Goal: Information Seeking & Learning: Learn about a topic

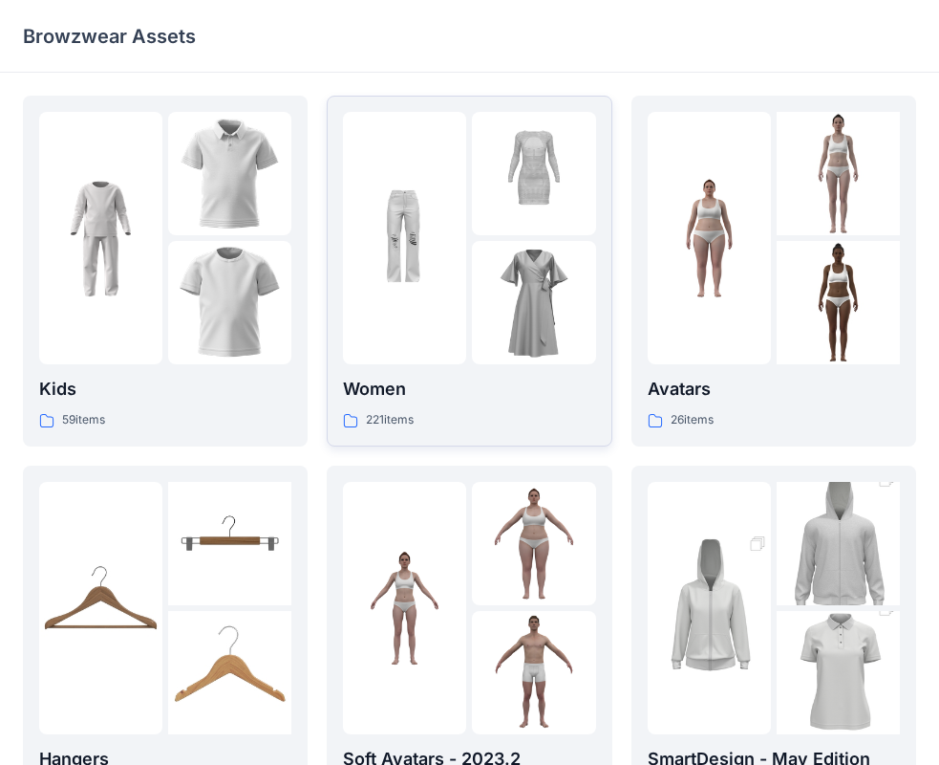
click at [420, 282] on img at bounding box center [404, 238] width 123 height 123
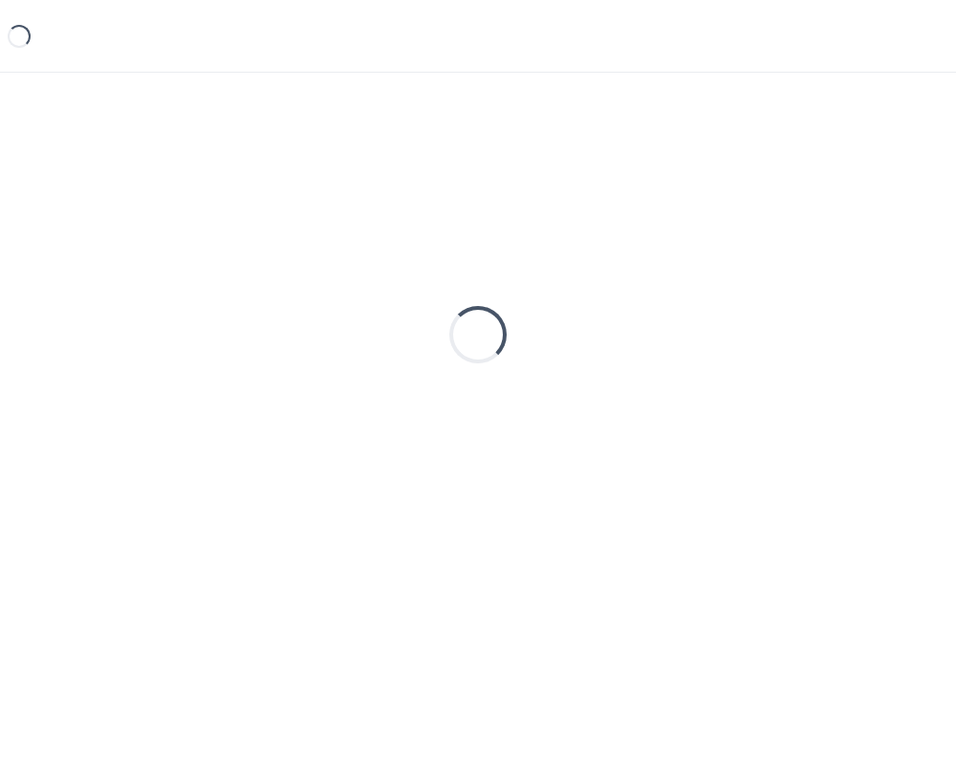
click at [420, 282] on div "Loading..." at bounding box center [478, 335] width 910 height 478
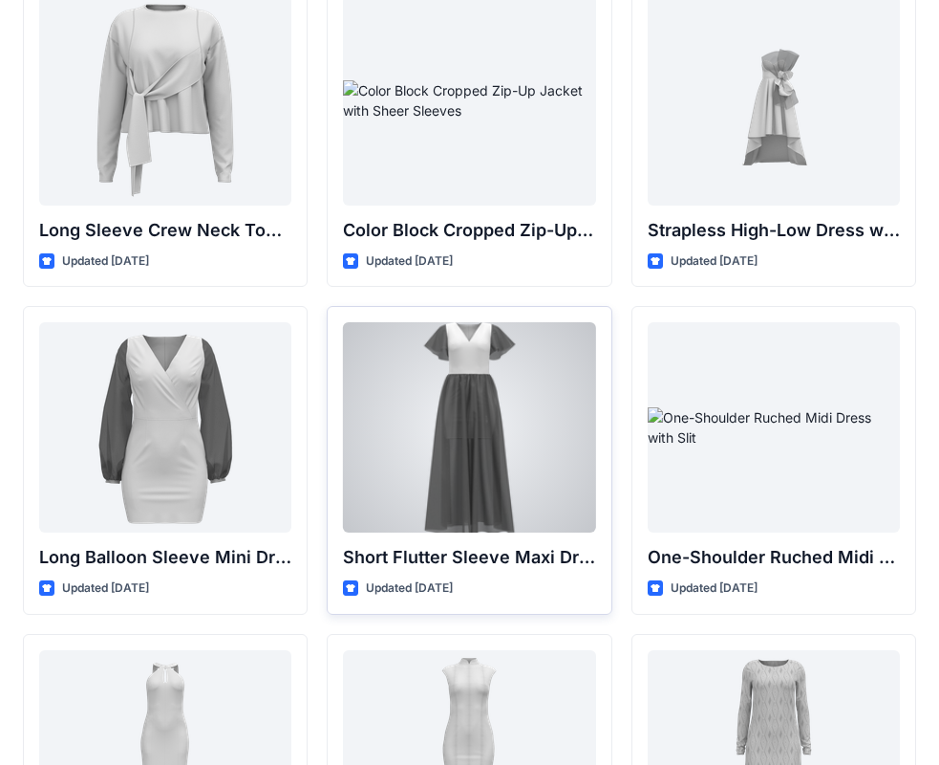
scroll to position [478, 0]
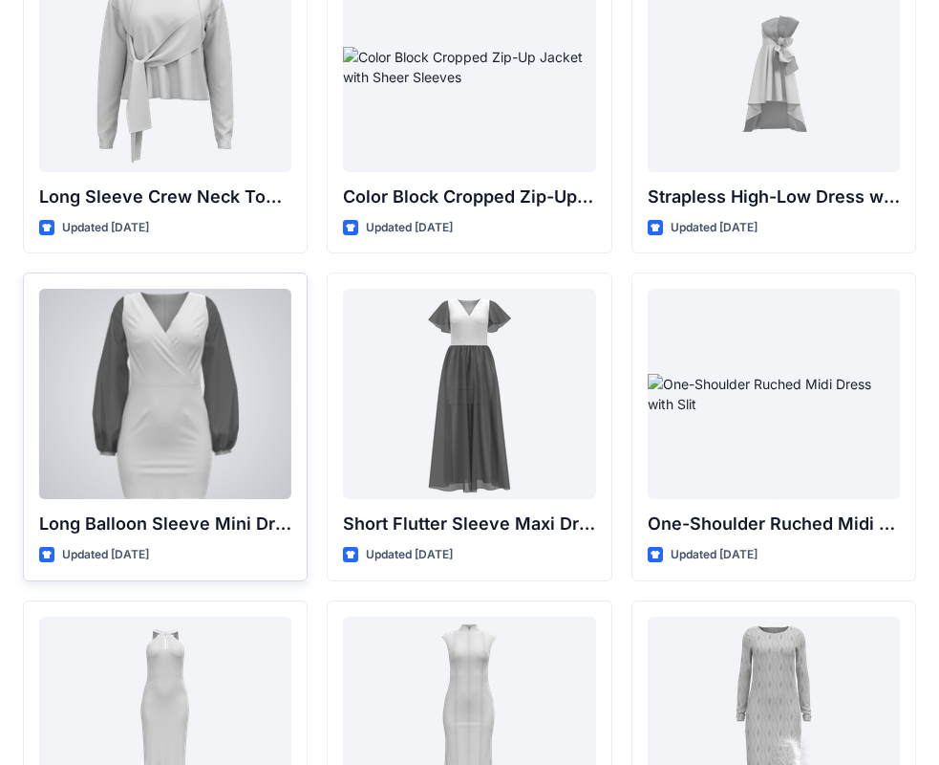
click at [169, 344] on div at bounding box center [165, 394] width 252 height 210
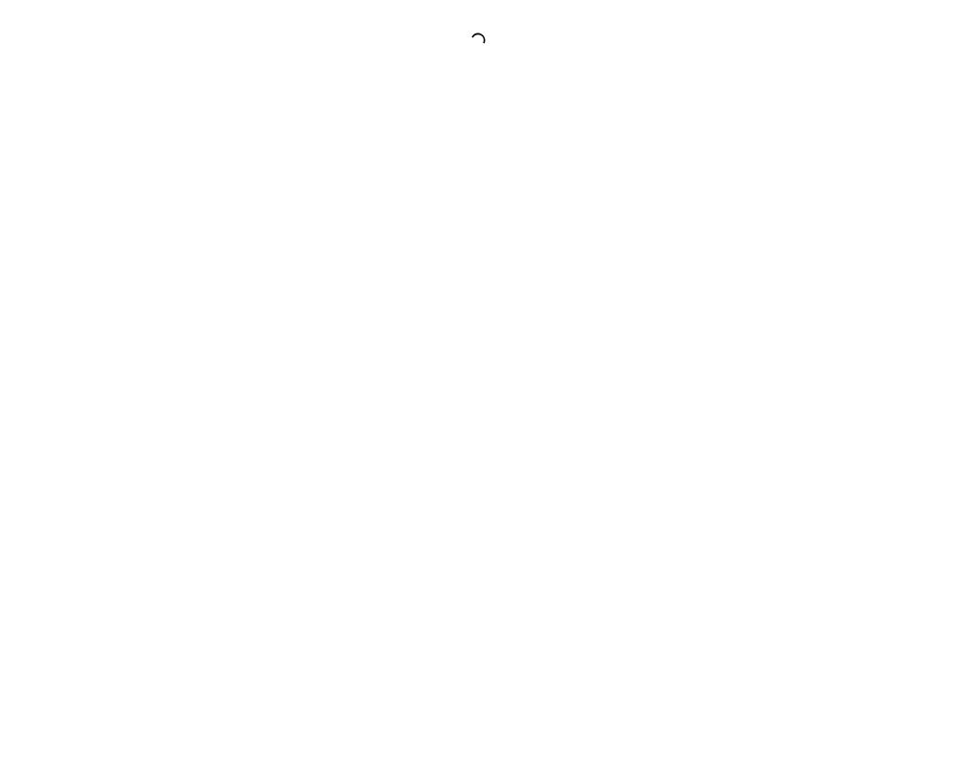
click at [169, 344] on div at bounding box center [478, 382] width 956 height 765
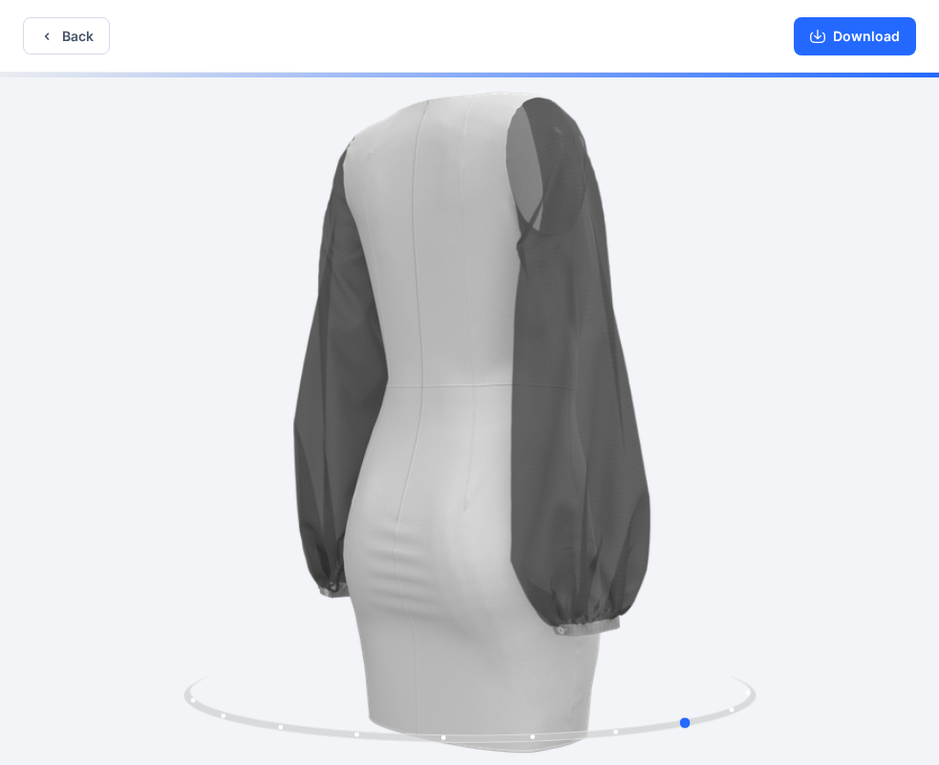
drag, startPoint x: 593, startPoint y: 283, endPoint x: 273, endPoint y: 291, distance: 319.3
click at [273, 291] on div at bounding box center [469, 421] width 939 height 696
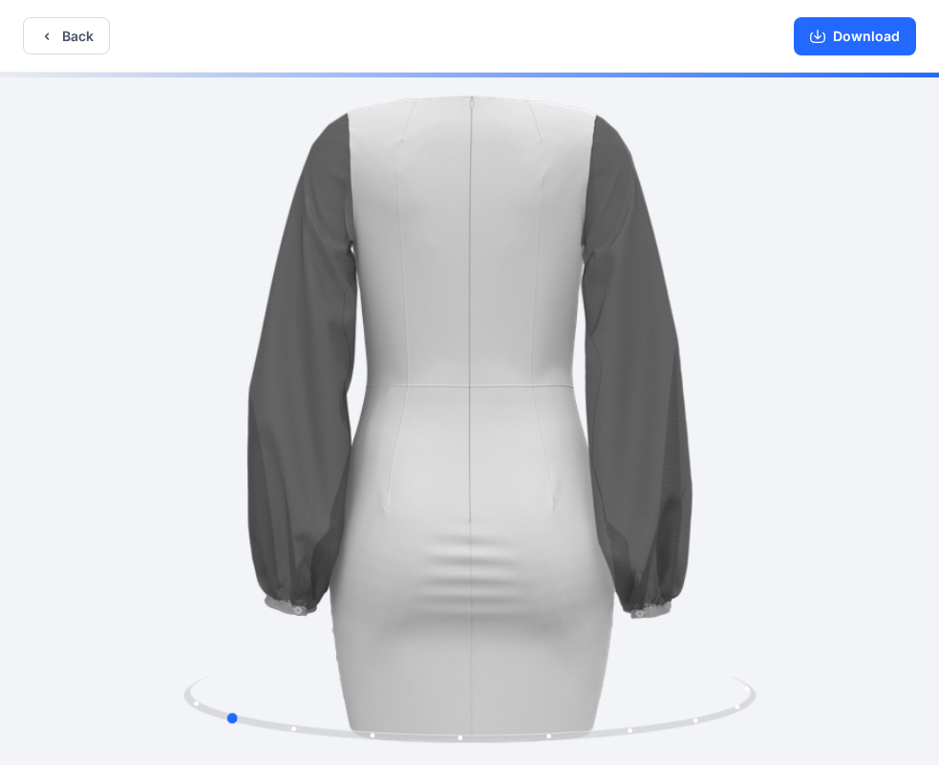
drag, startPoint x: 416, startPoint y: 213, endPoint x: 514, endPoint y: 248, distance: 104.6
click at [514, 248] on div at bounding box center [469, 421] width 939 height 696
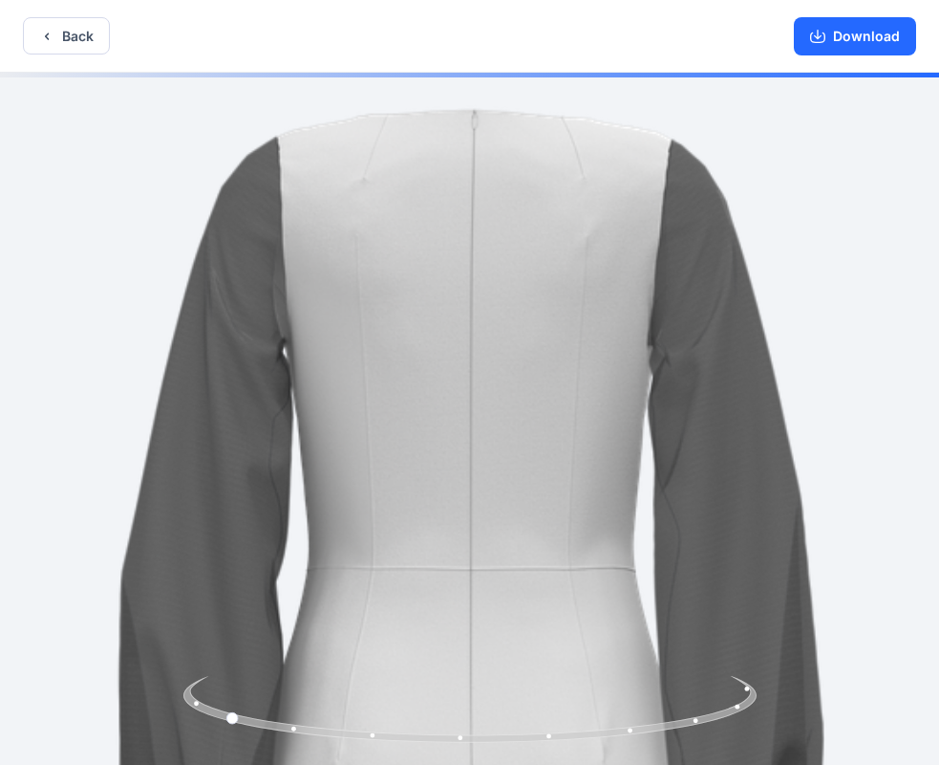
drag, startPoint x: 487, startPoint y: 135, endPoint x: 498, endPoint y: 550, distance: 415.8
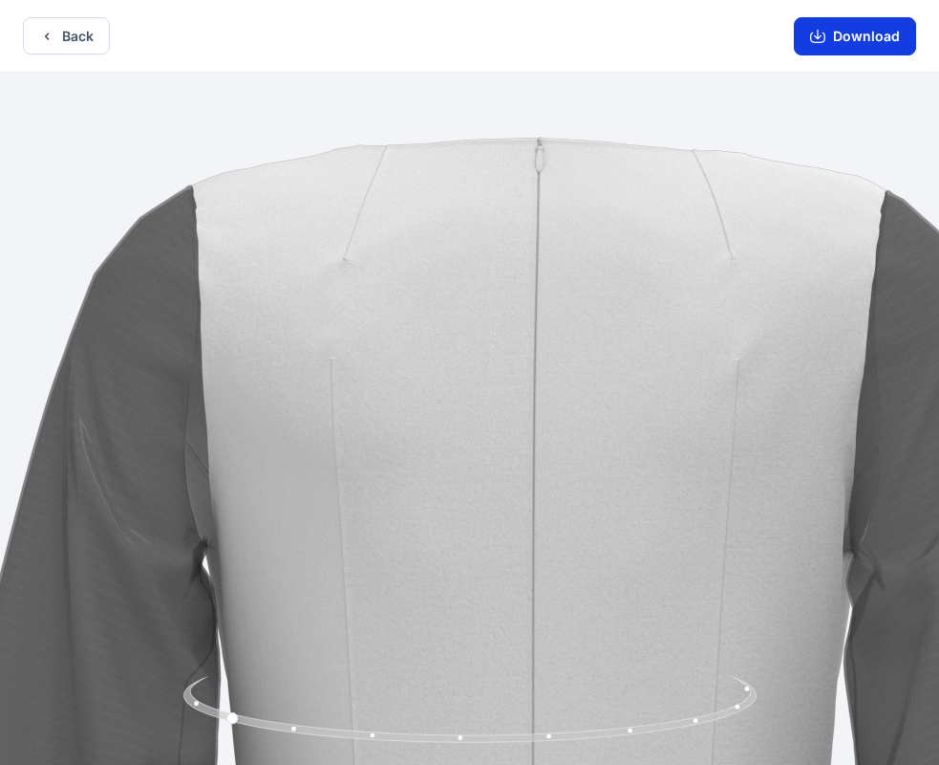
click at [888, 35] on button "Download" at bounding box center [855, 36] width 122 height 38
click at [831, 33] on button "Download" at bounding box center [855, 36] width 122 height 38
click at [71, 32] on button "Back" at bounding box center [66, 35] width 87 height 37
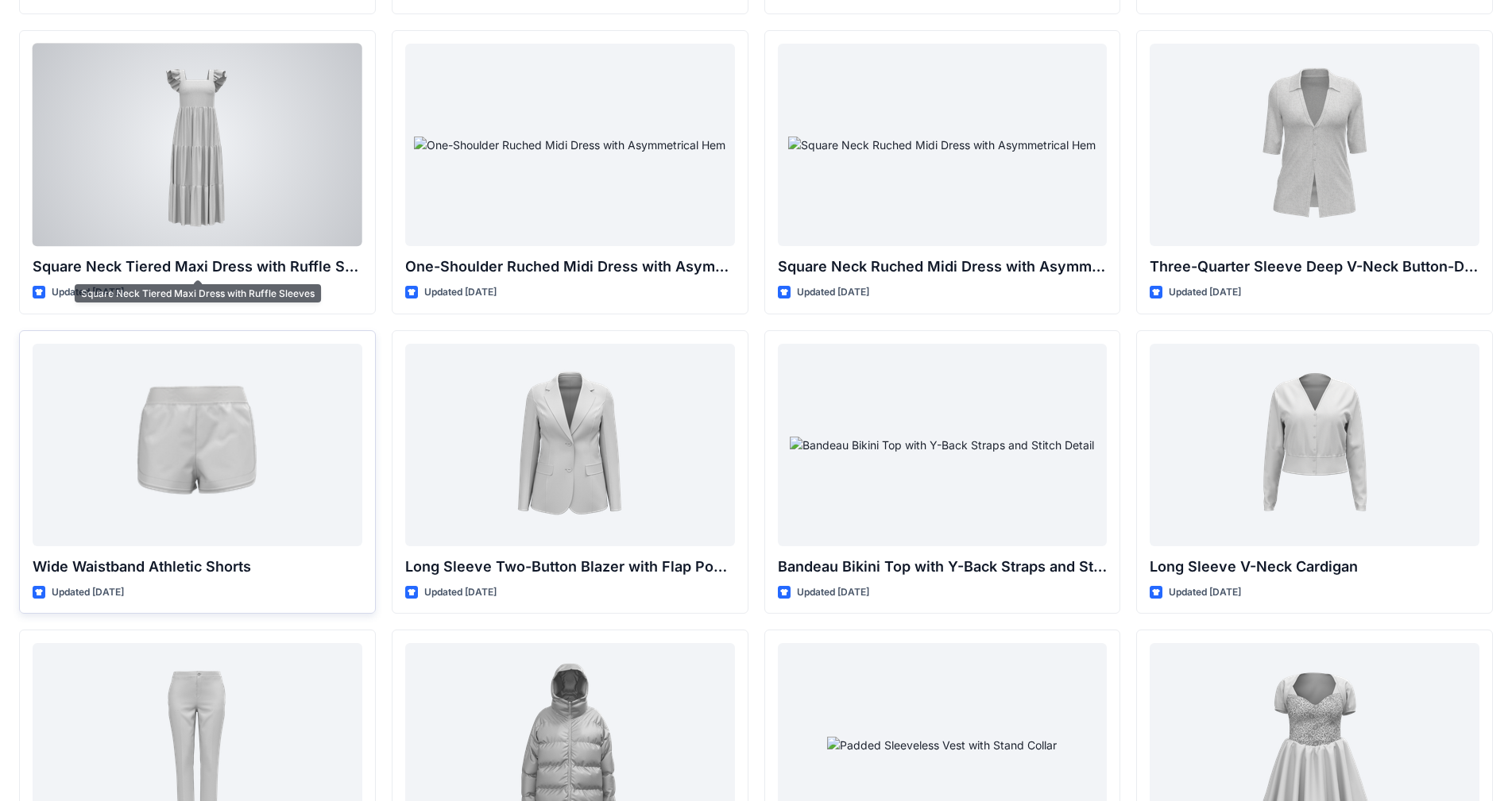
scroll to position [1032, 0]
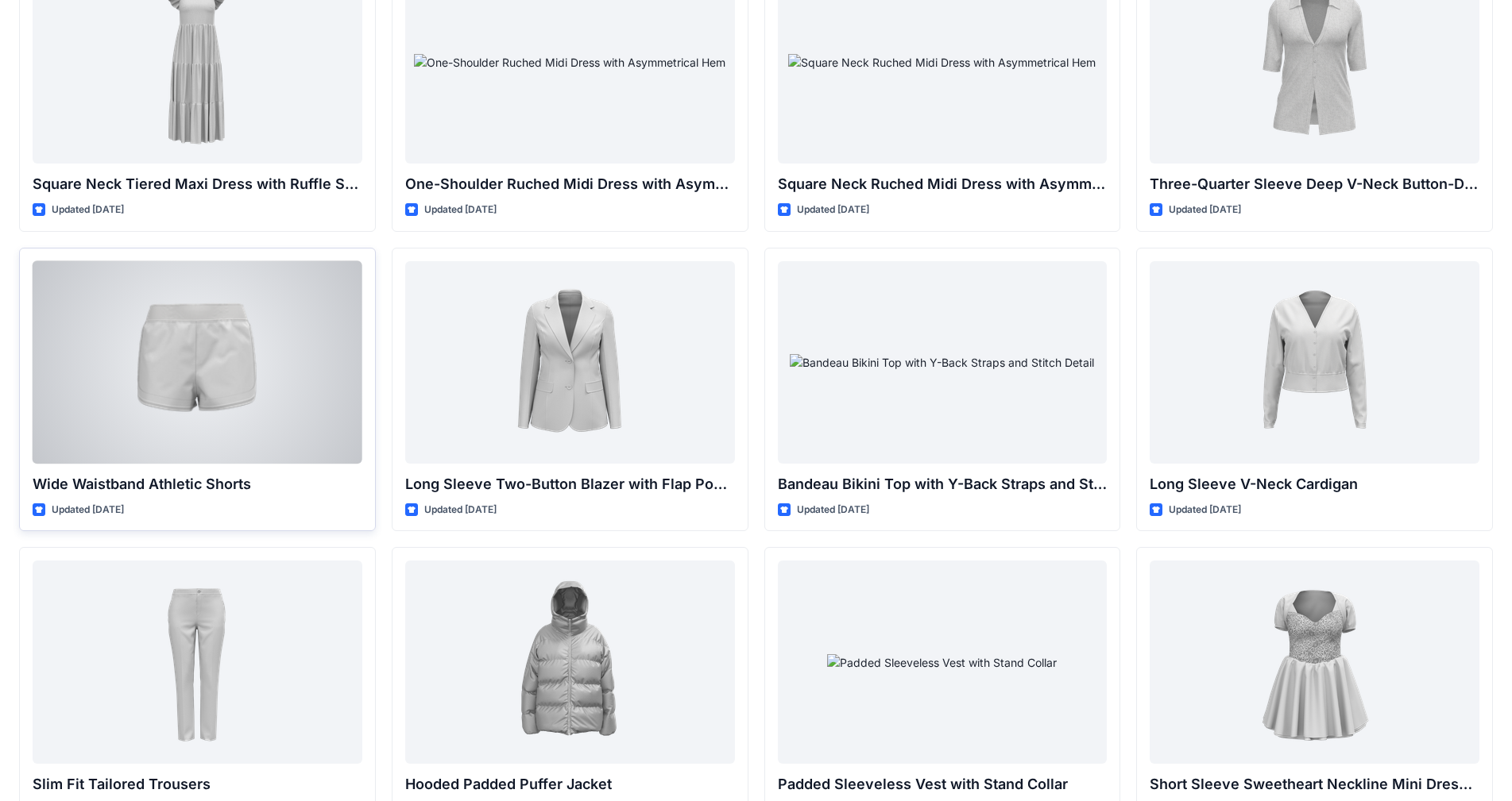
click at [197, 367] on div at bounding box center [197, 362] width 330 height 203
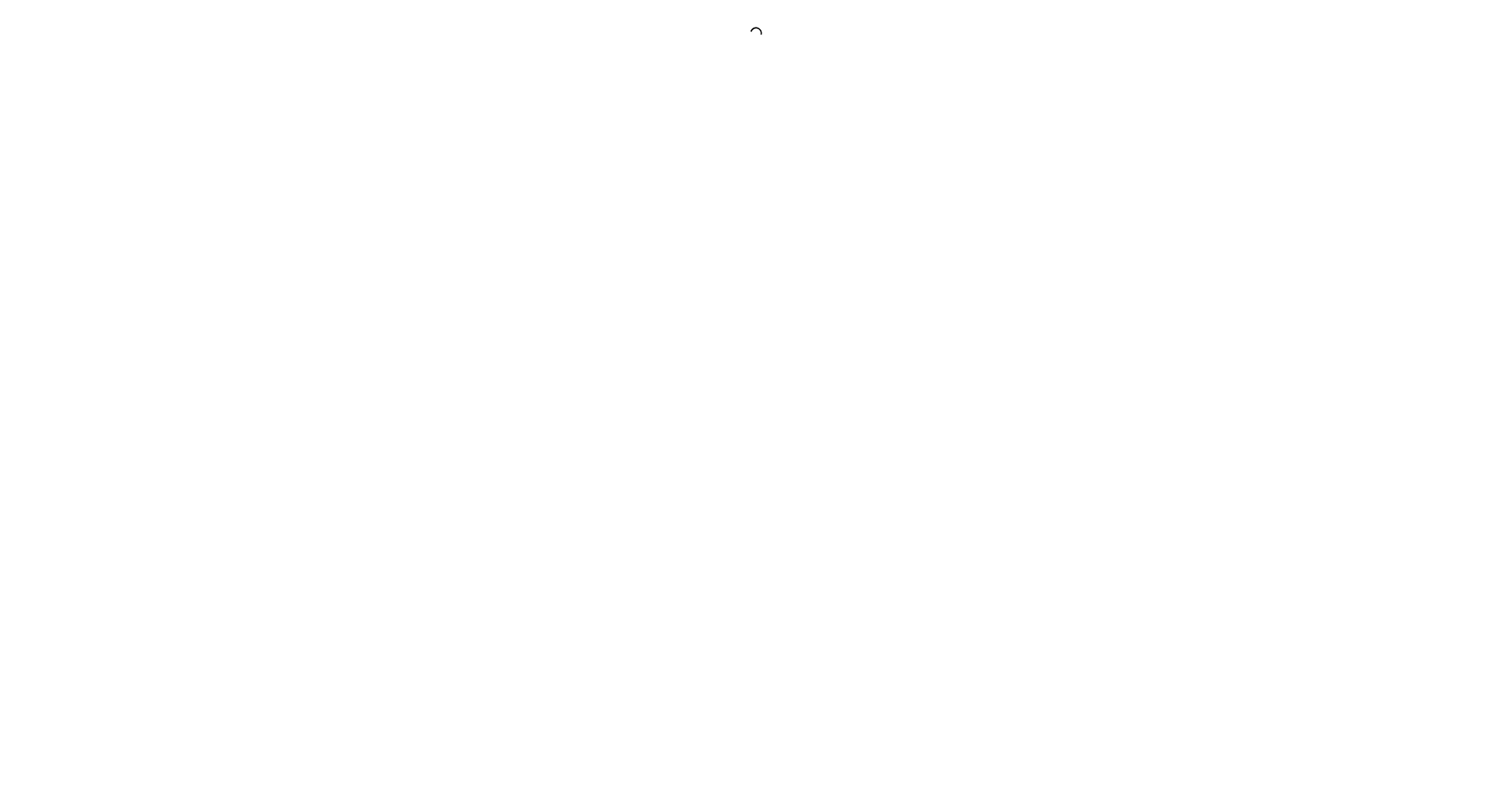
click at [195, 364] on div at bounding box center [756, 397] width 1512 height 794
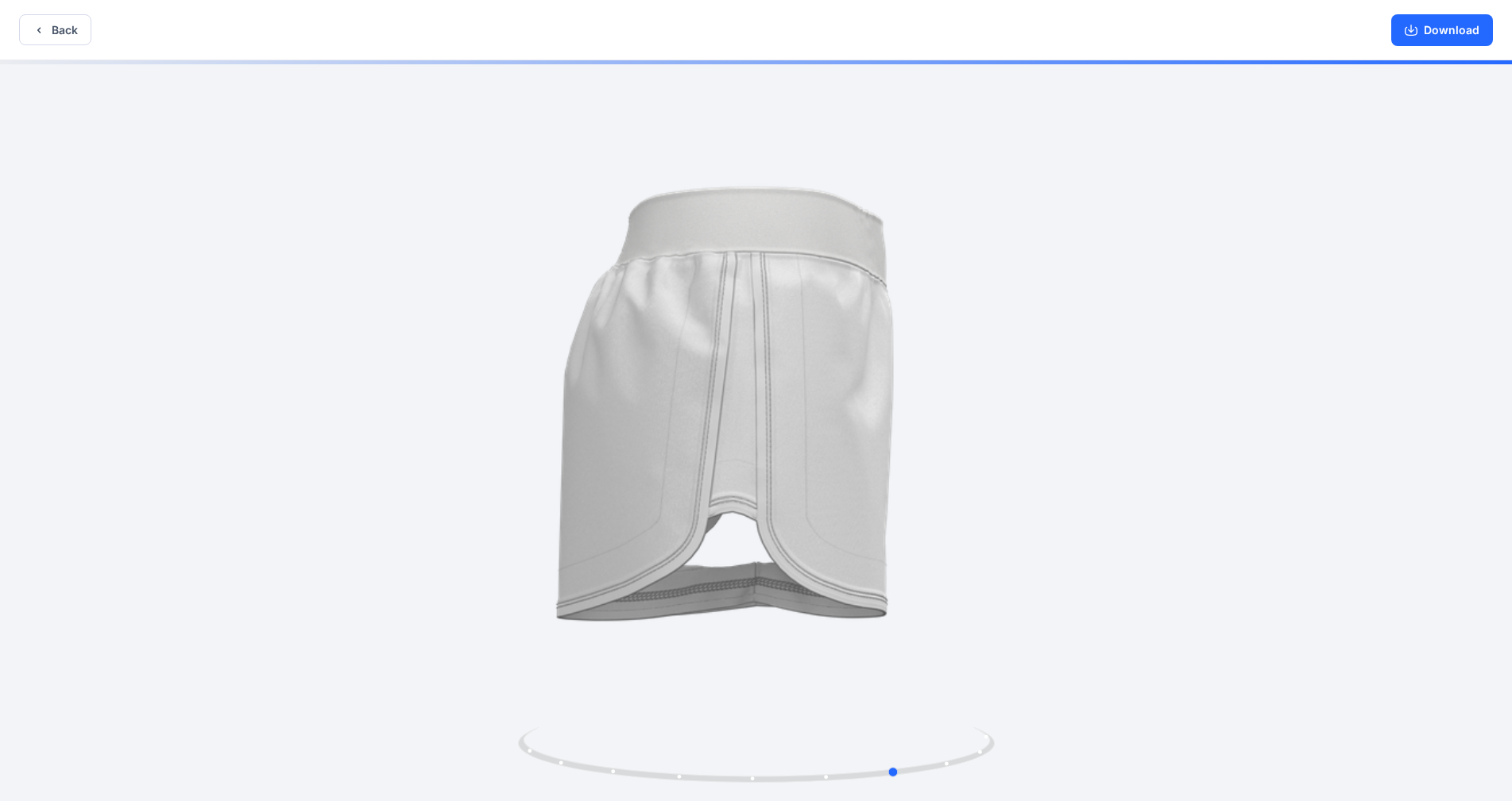
drag, startPoint x: 923, startPoint y: 402, endPoint x: 558, endPoint y: 417, distance: 365.3
click at [558, 417] on div at bounding box center [756, 432] width 1512 height 744
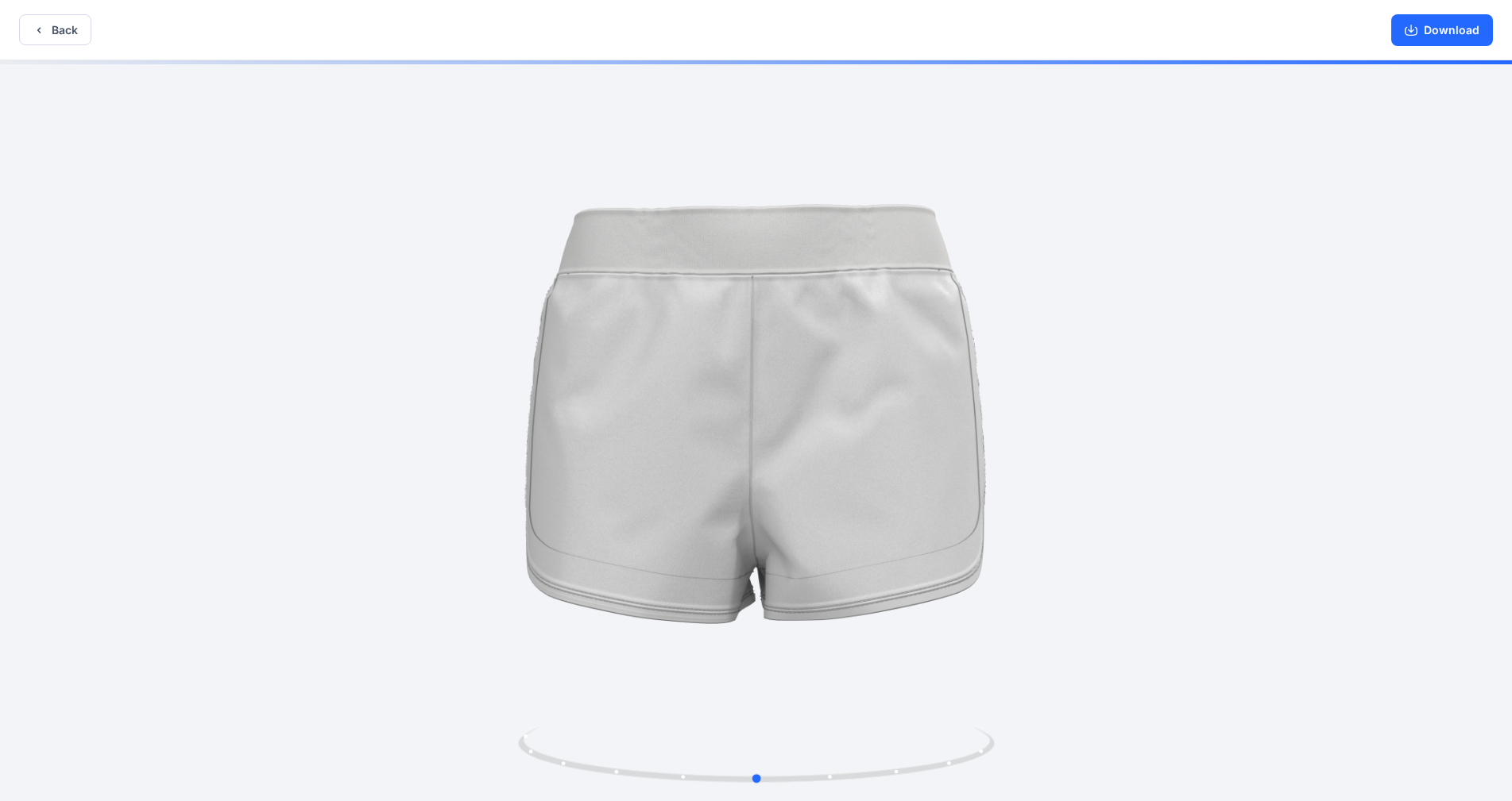
drag, startPoint x: 698, startPoint y: 412, endPoint x: 587, endPoint y: 423, distance: 111.5
click at [587, 423] on div at bounding box center [756, 432] width 1512 height 744
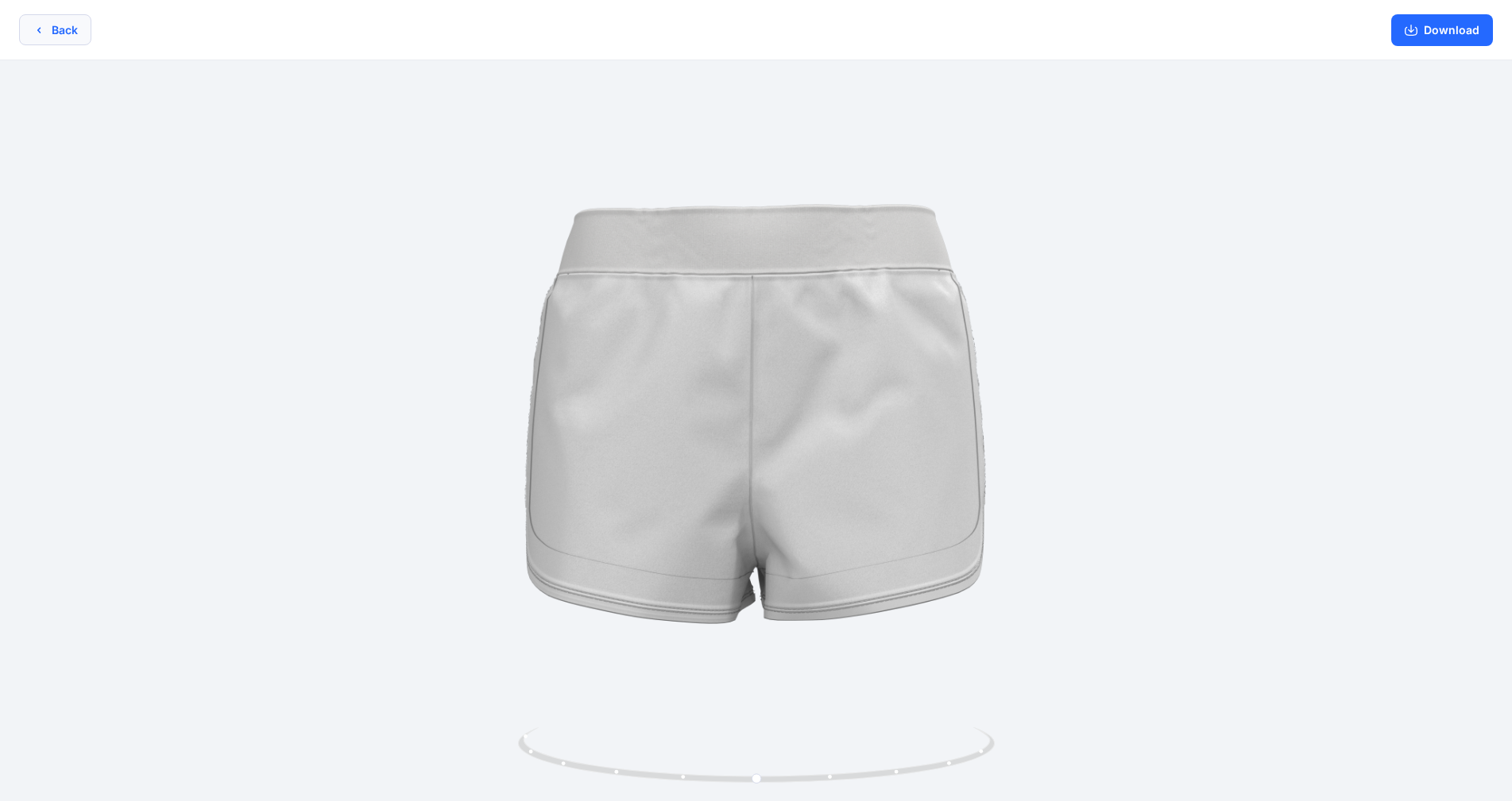
click at [79, 37] on button "Back" at bounding box center [55, 29] width 72 height 31
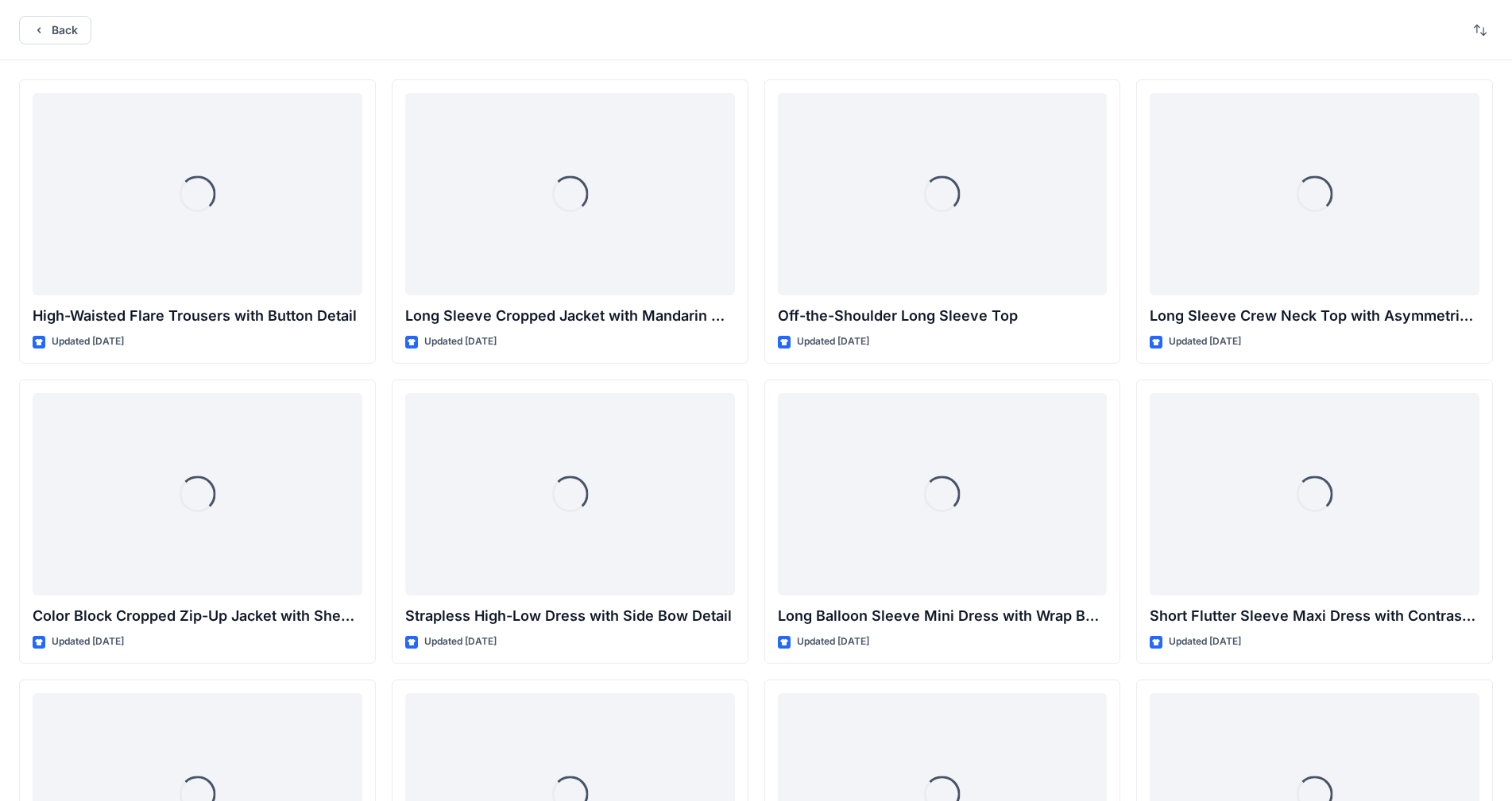
scroll to position [1032, 0]
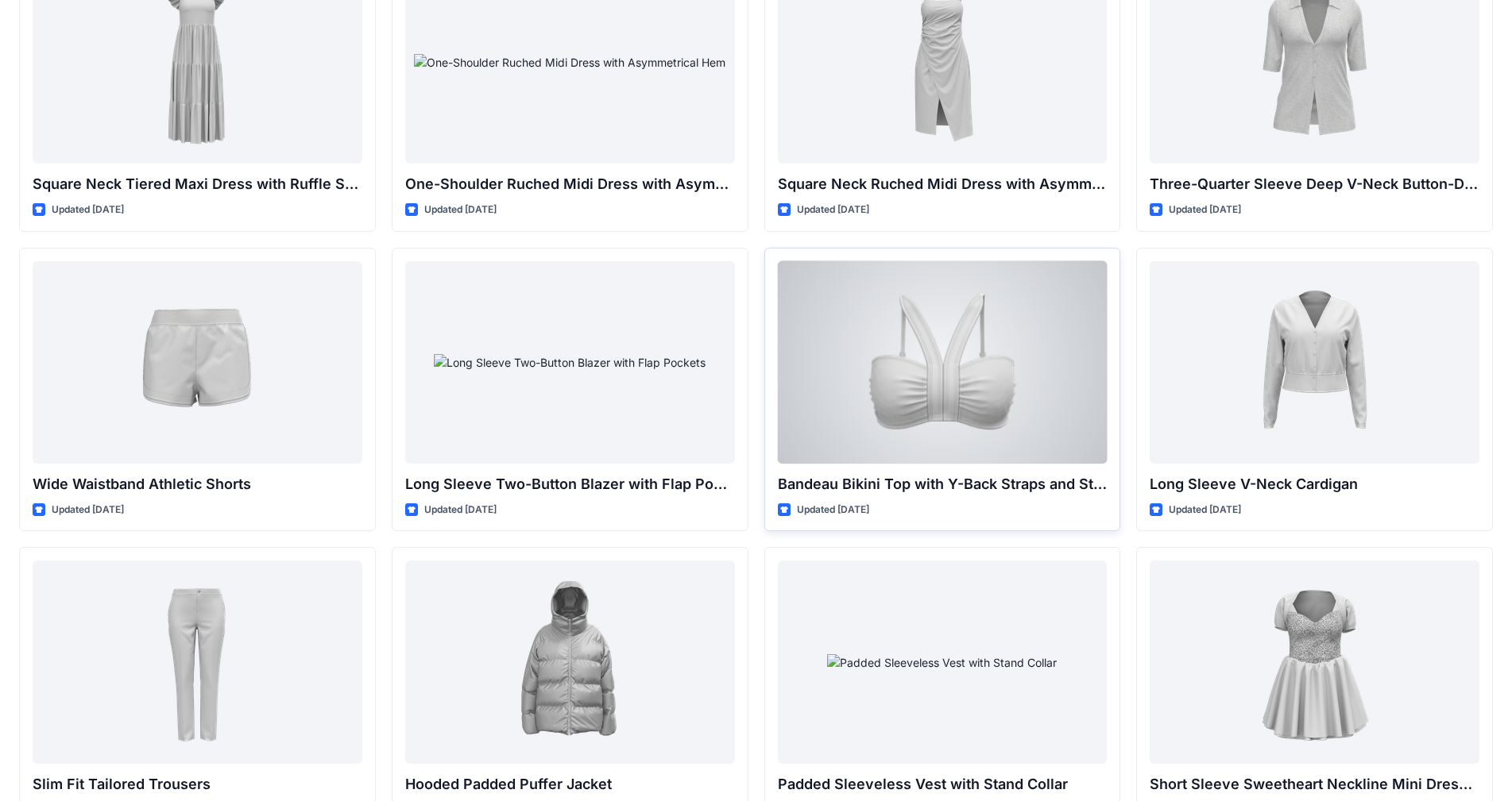
click at [794, 386] on div at bounding box center [943, 362] width 330 height 203
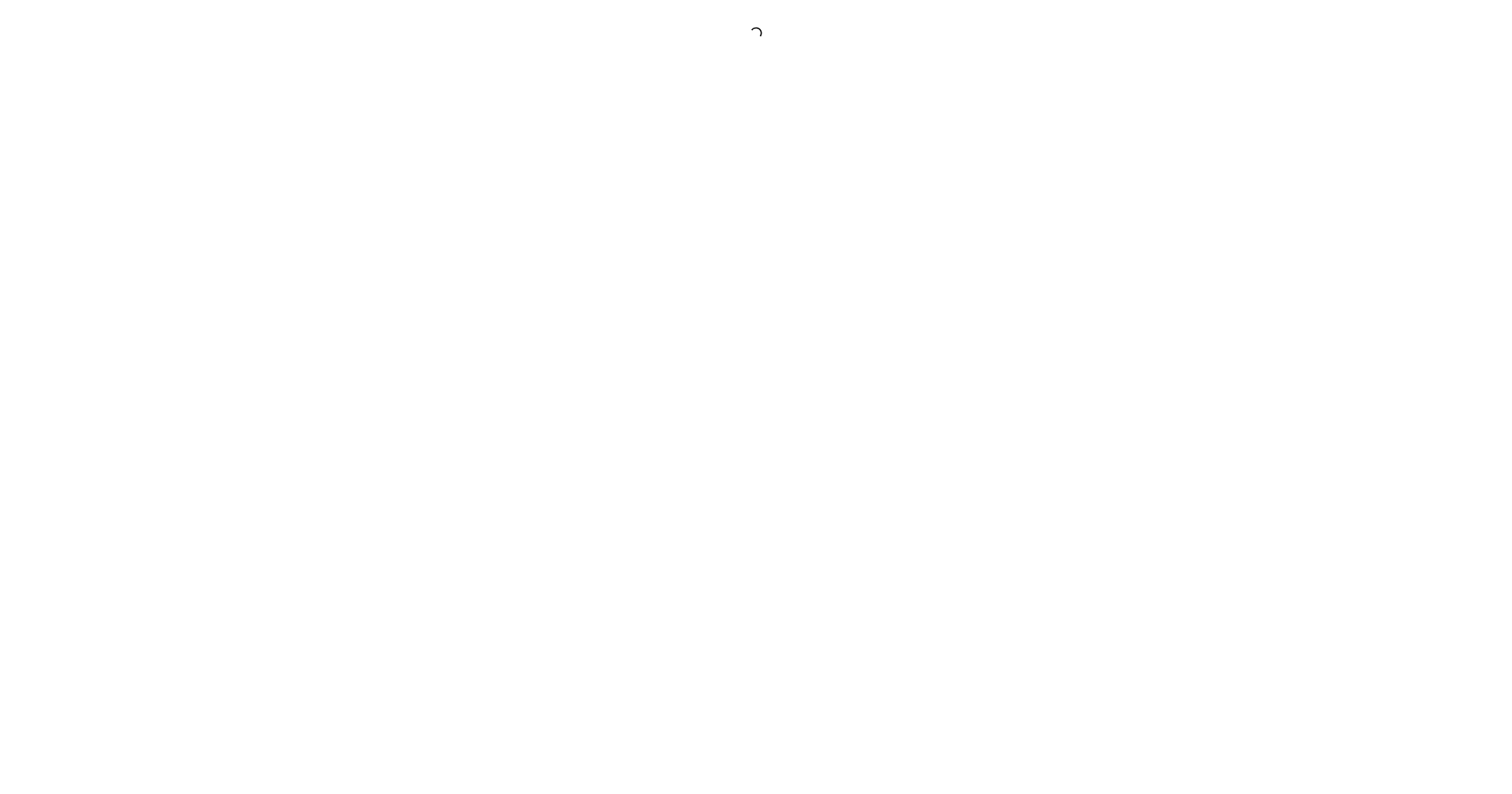
click at [787, 382] on div at bounding box center [756, 397] width 1512 height 794
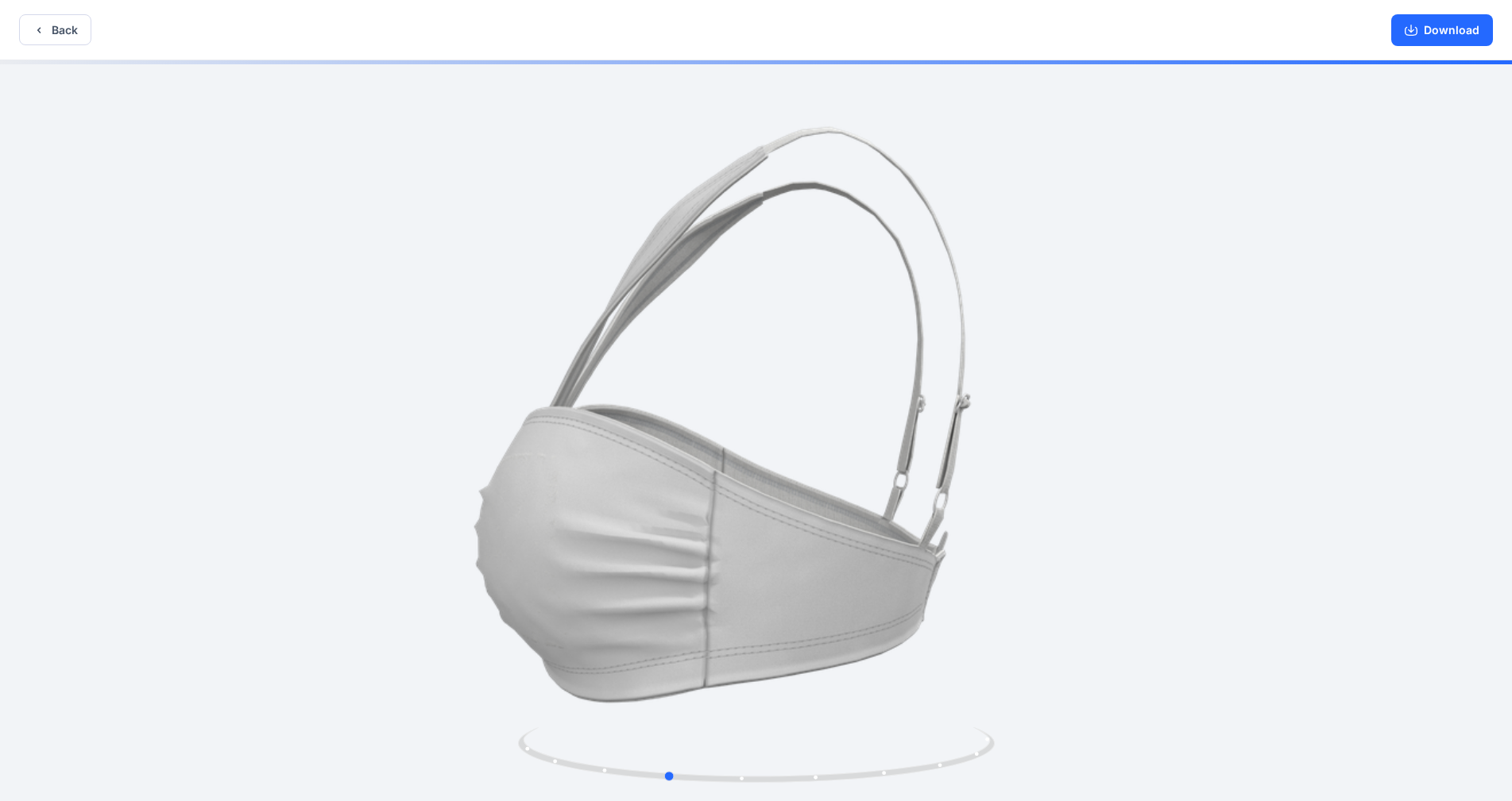
drag, startPoint x: 991, startPoint y: 378, endPoint x: 884, endPoint y: 384, distance: 107.2
click at [794, 384] on div at bounding box center [756, 432] width 1512 height 744
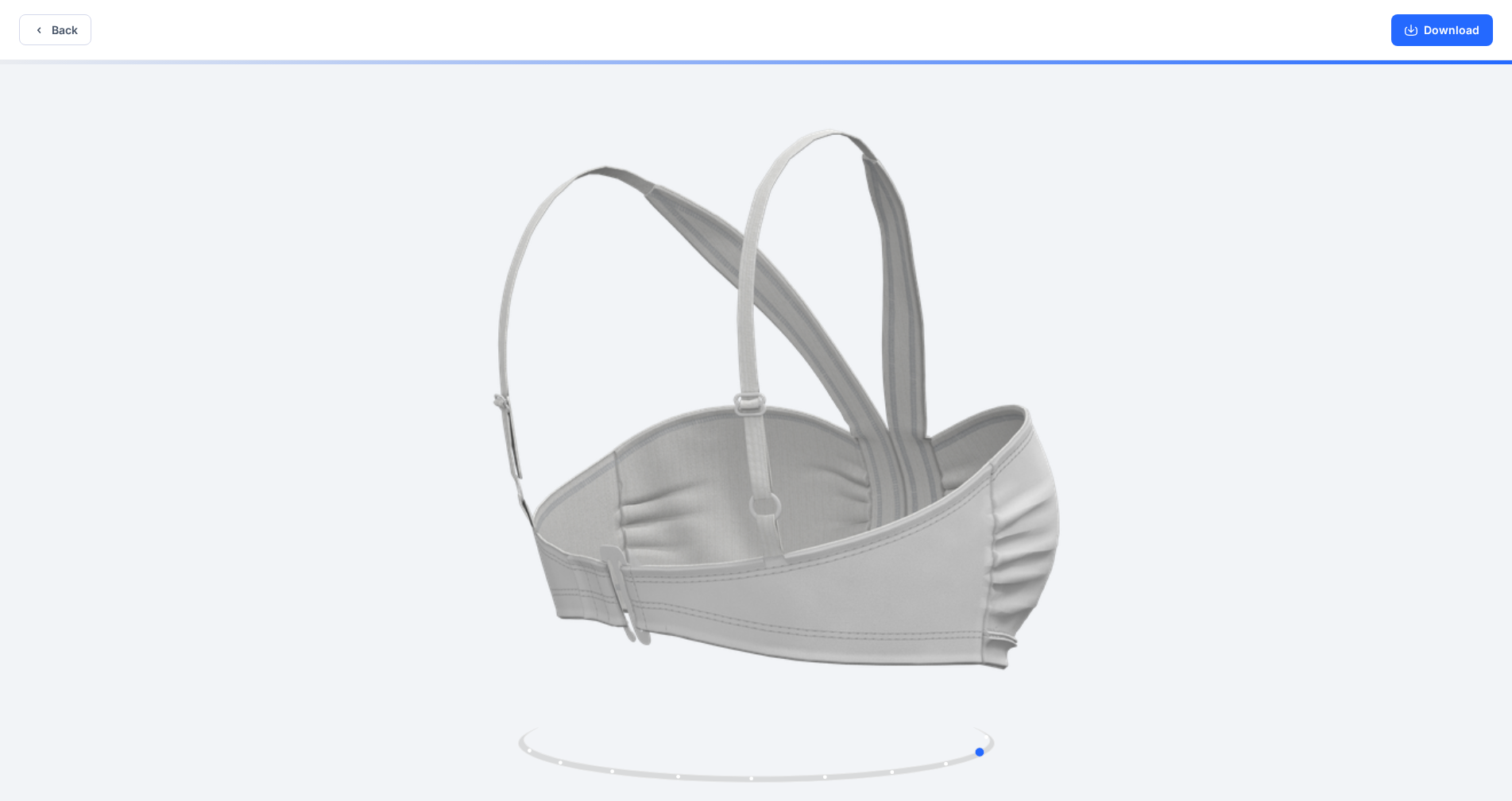
drag, startPoint x: 904, startPoint y: 420, endPoint x: 771, endPoint y: 418, distance: 133.0
click at [771, 418] on div at bounding box center [756, 432] width 1512 height 744
click at [72, 32] on button "Back" at bounding box center [55, 29] width 72 height 31
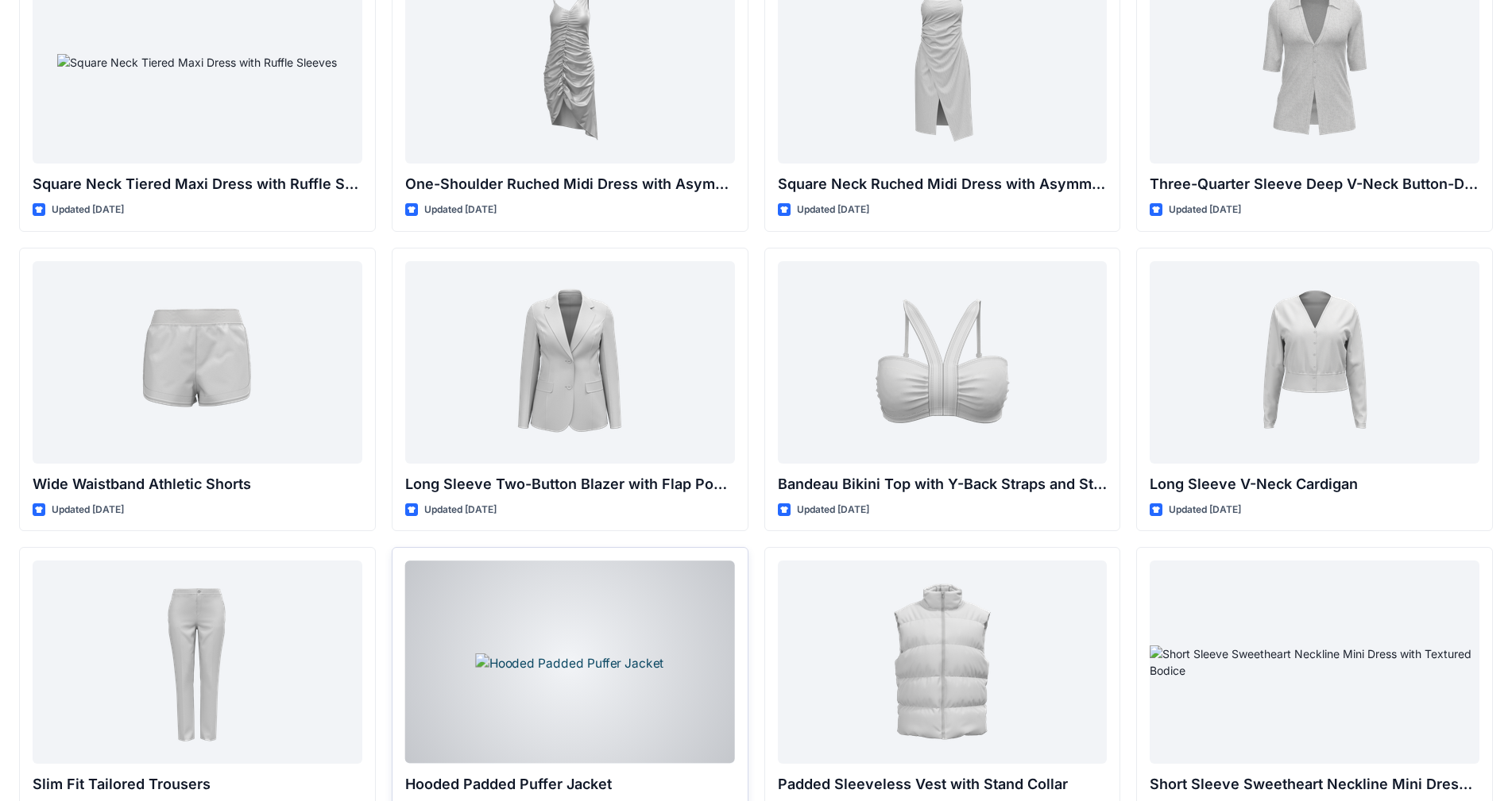
click at [598, 605] on div at bounding box center [569, 662] width 330 height 203
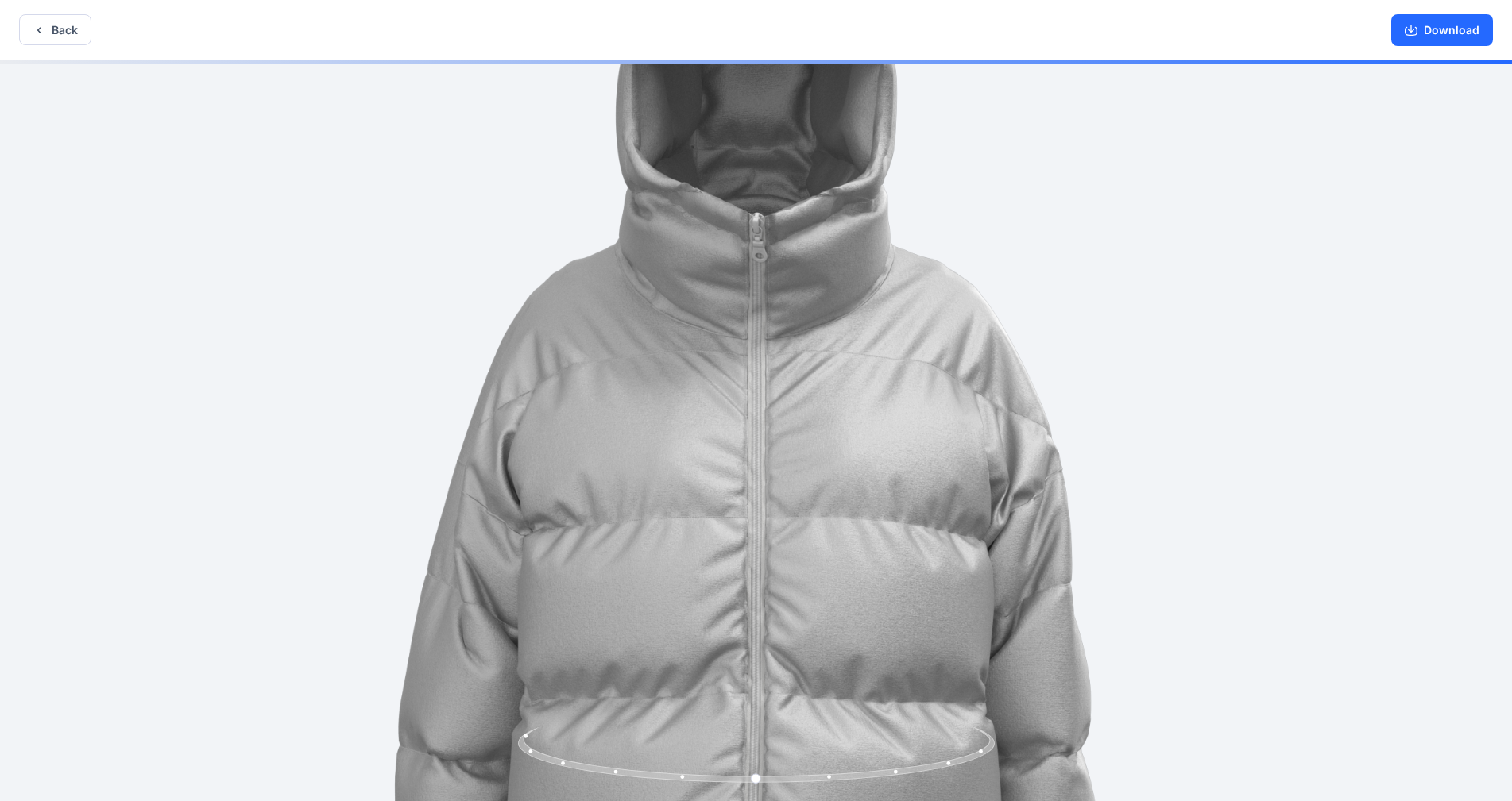
drag, startPoint x: 770, startPoint y: 230, endPoint x: 733, endPoint y: 336, distance: 112.3
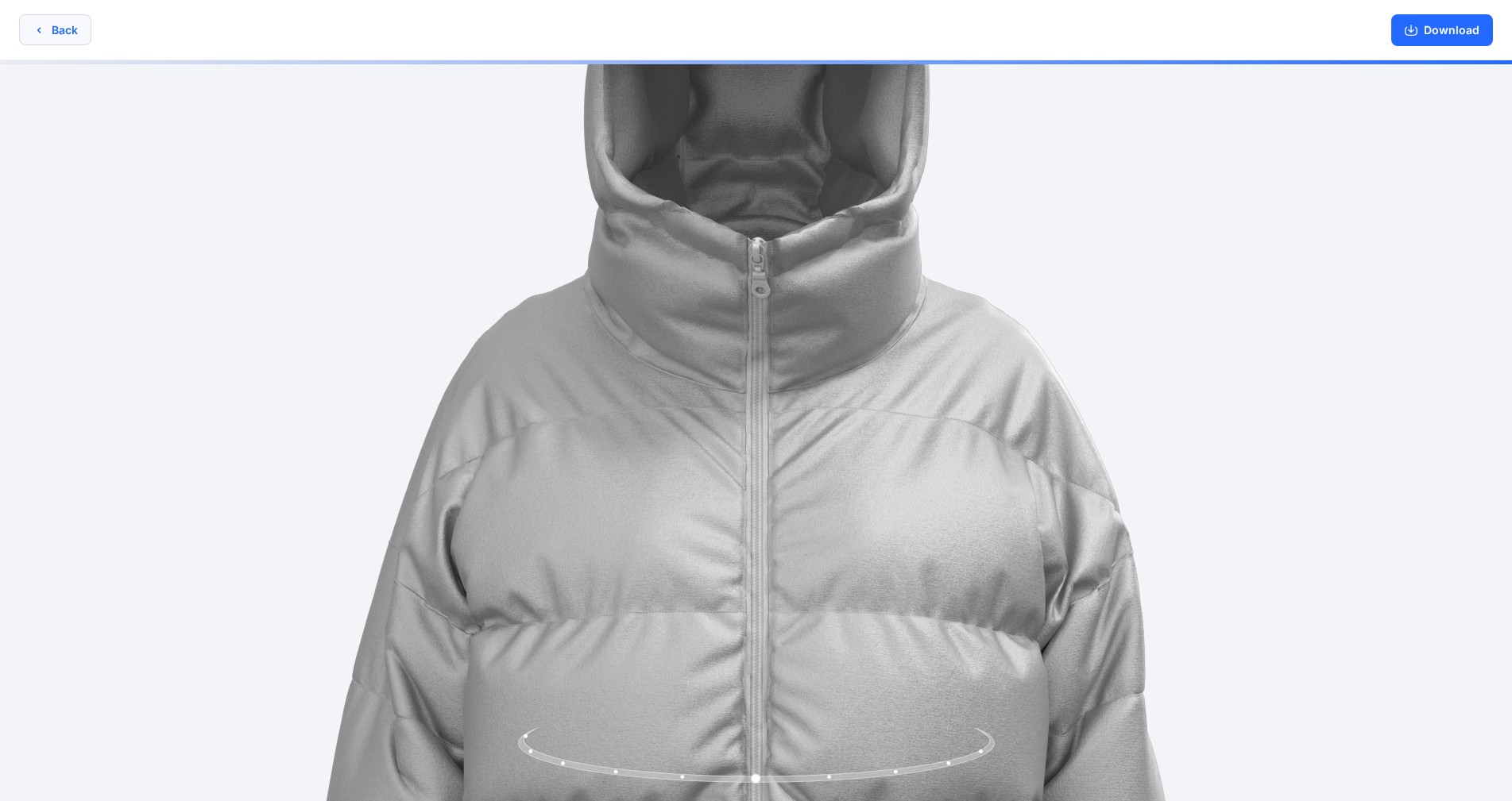
click at [86, 36] on button "Back" at bounding box center [55, 29] width 72 height 31
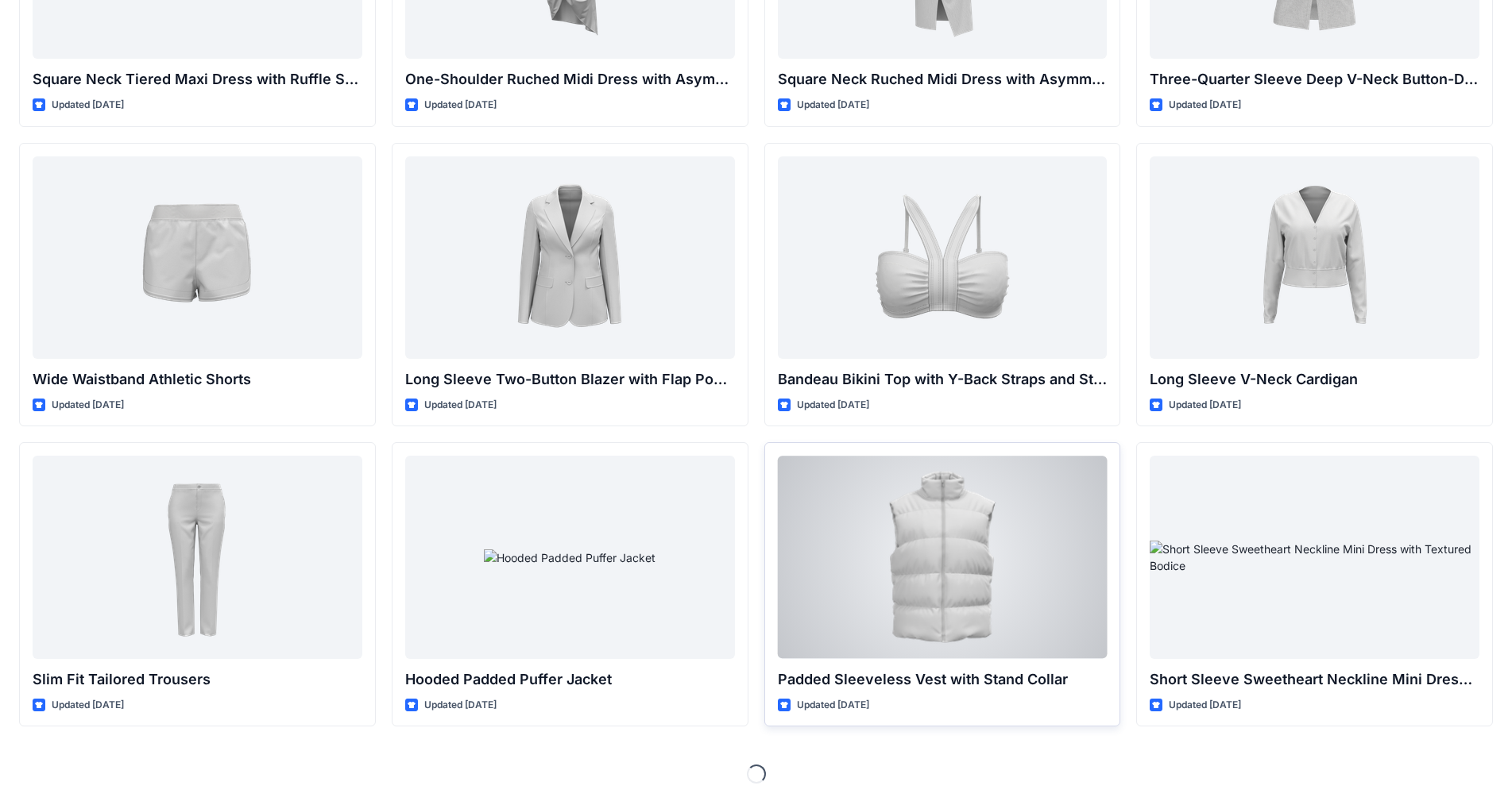
scroll to position [1138, 0]
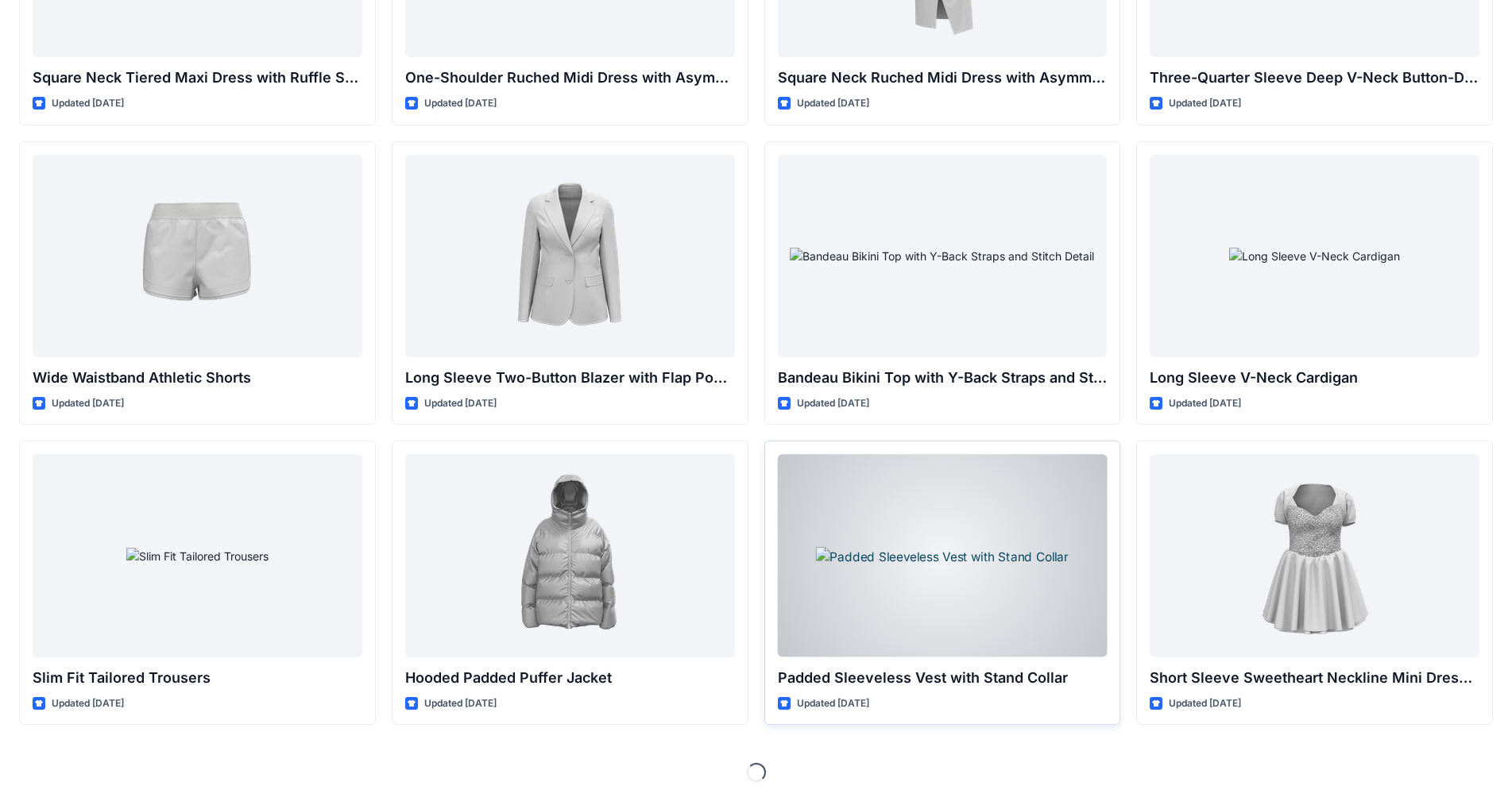
click at [794, 530] on div at bounding box center [943, 556] width 330 height 203
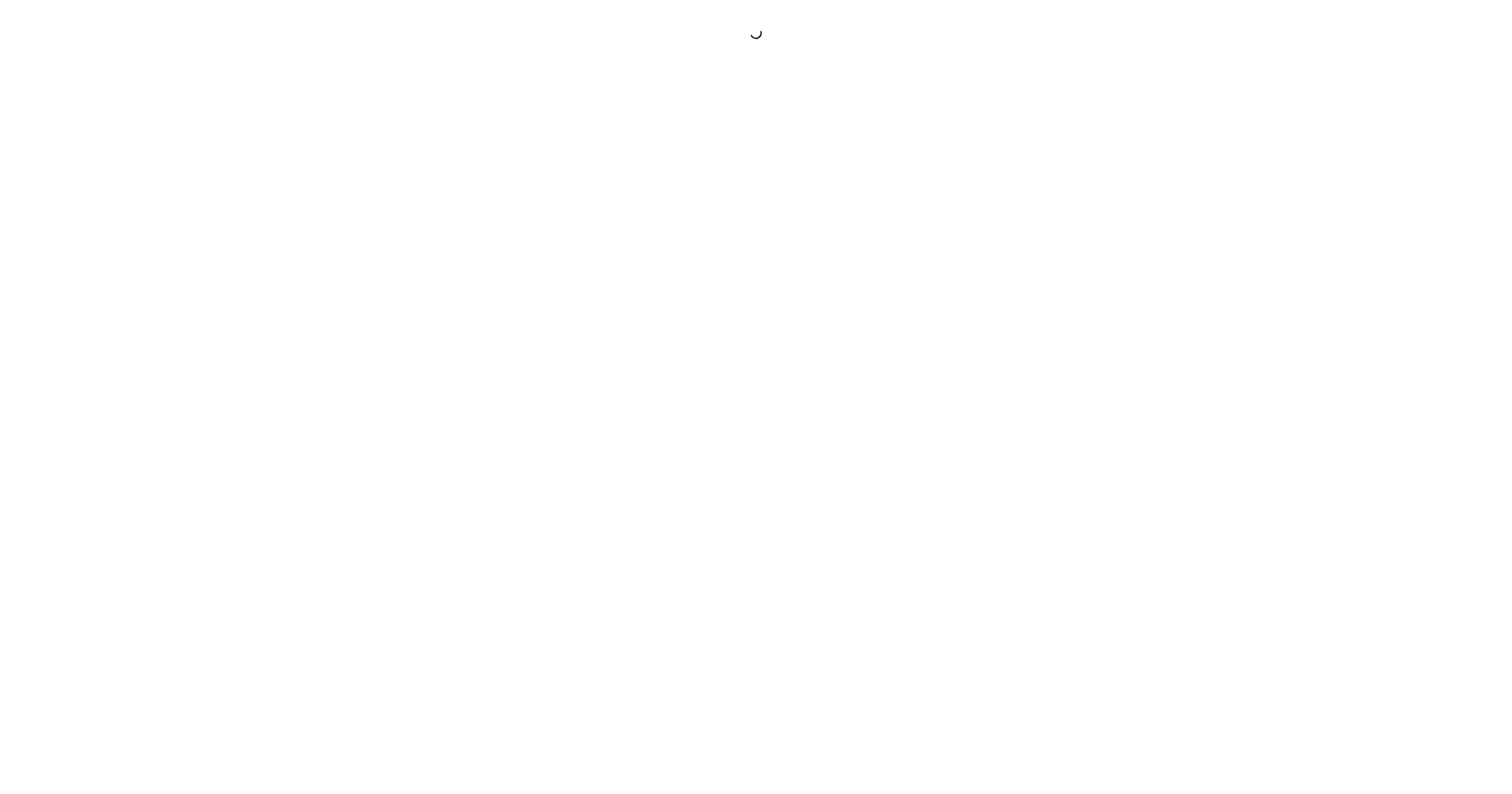
click at [787, 525] on div at bounding box center [756, 397] width 1512 height 794
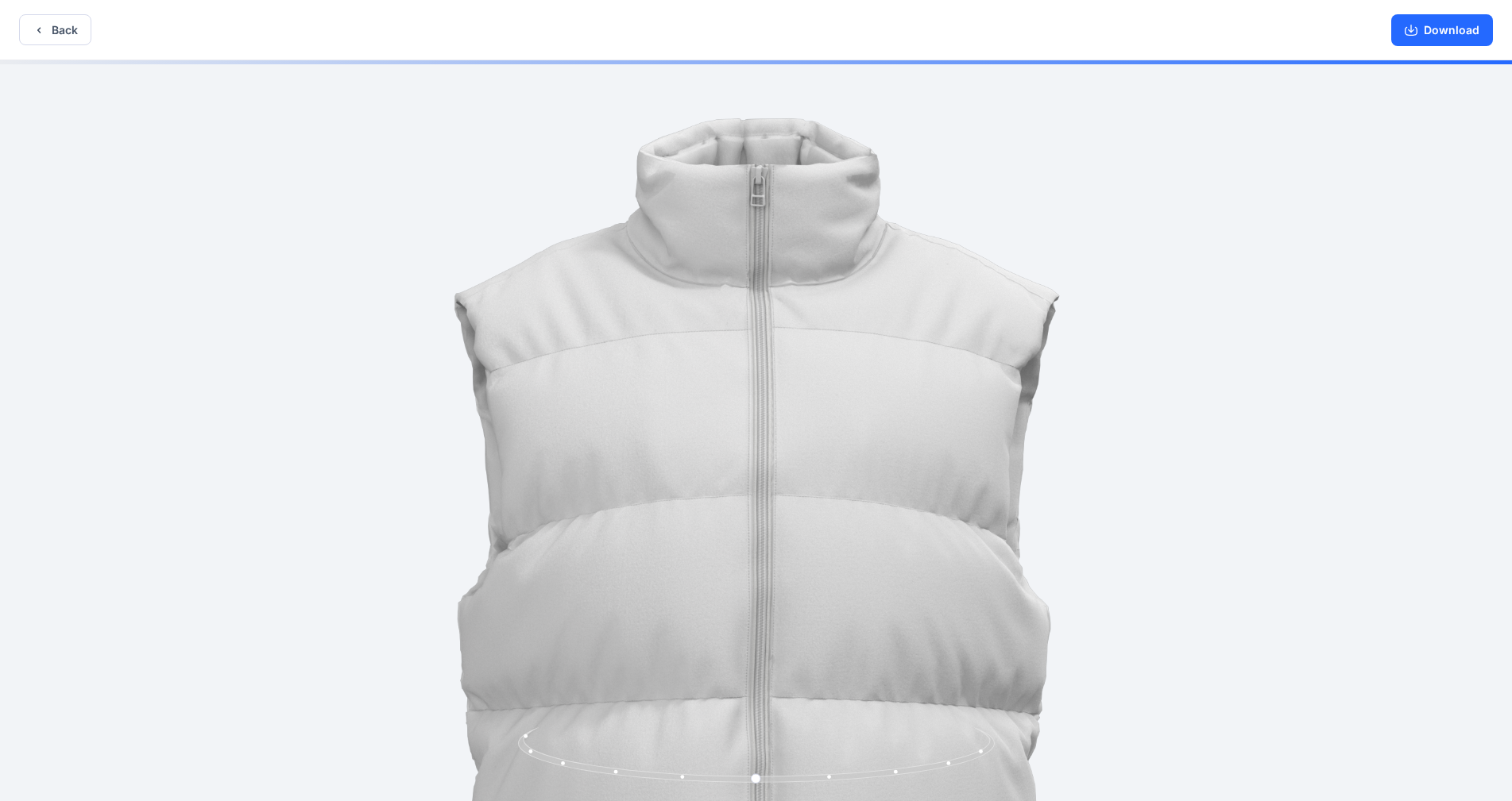
drag, startPoint x: 771, startPoint y: 175, endPoint x: 741, endPoint y: 400, distance: 227.0
click at [50, 27] on button "Back" at bounding box center [55, 29] width 72 height 31
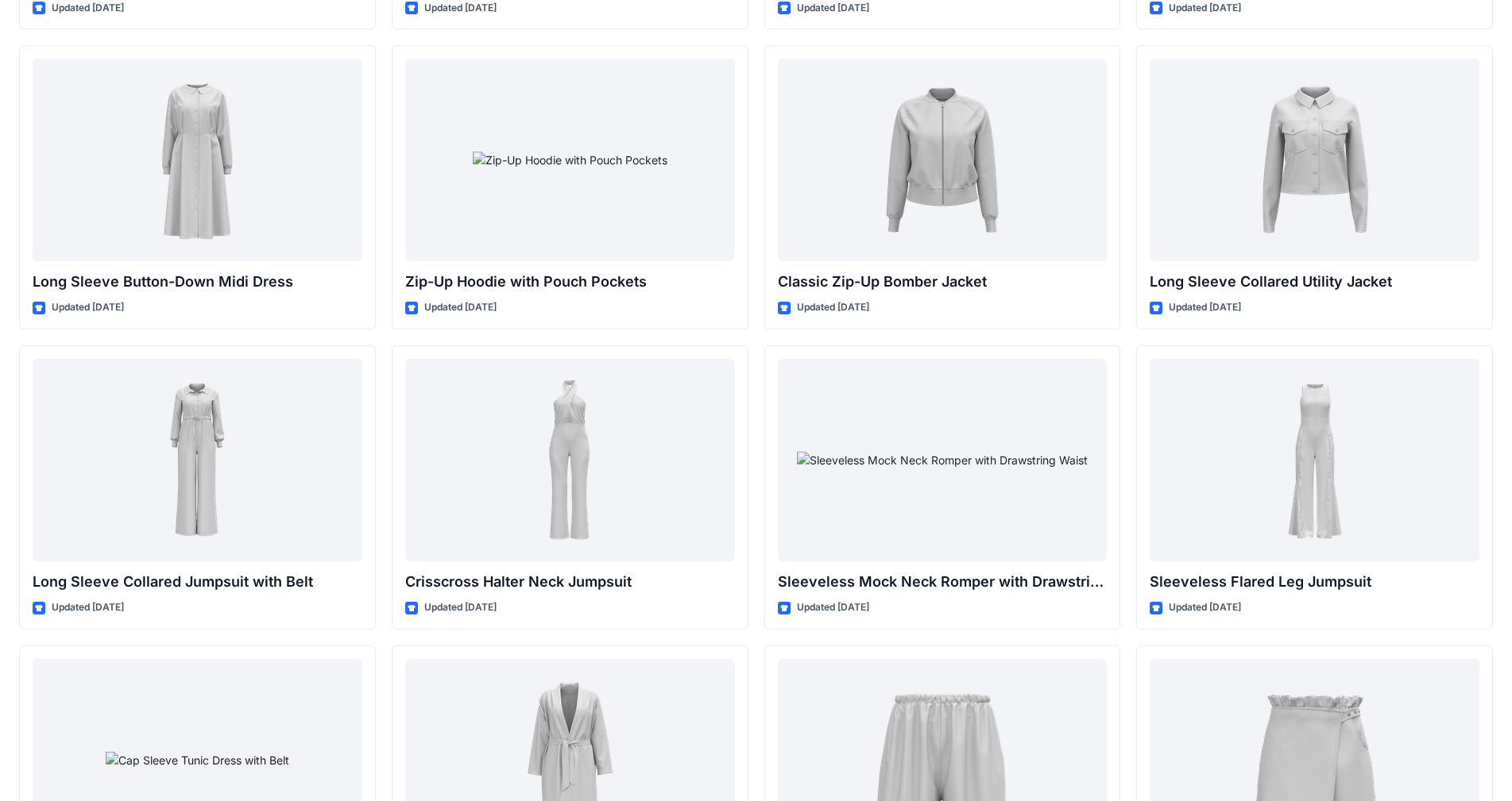
scroll to position [2436, 0]
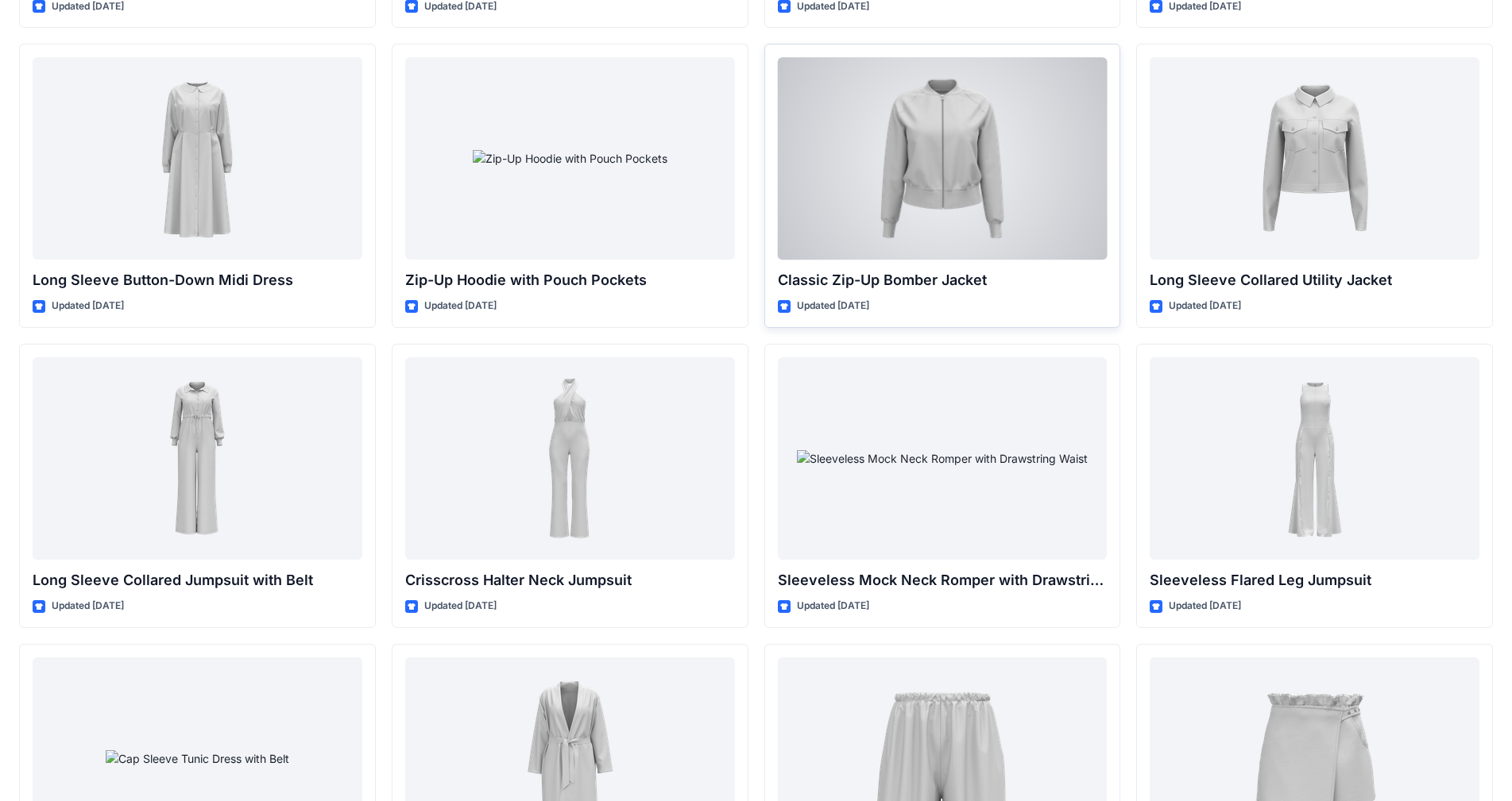
click at [794, 136] on div at bounding box center [943, 159] width 330 height 203
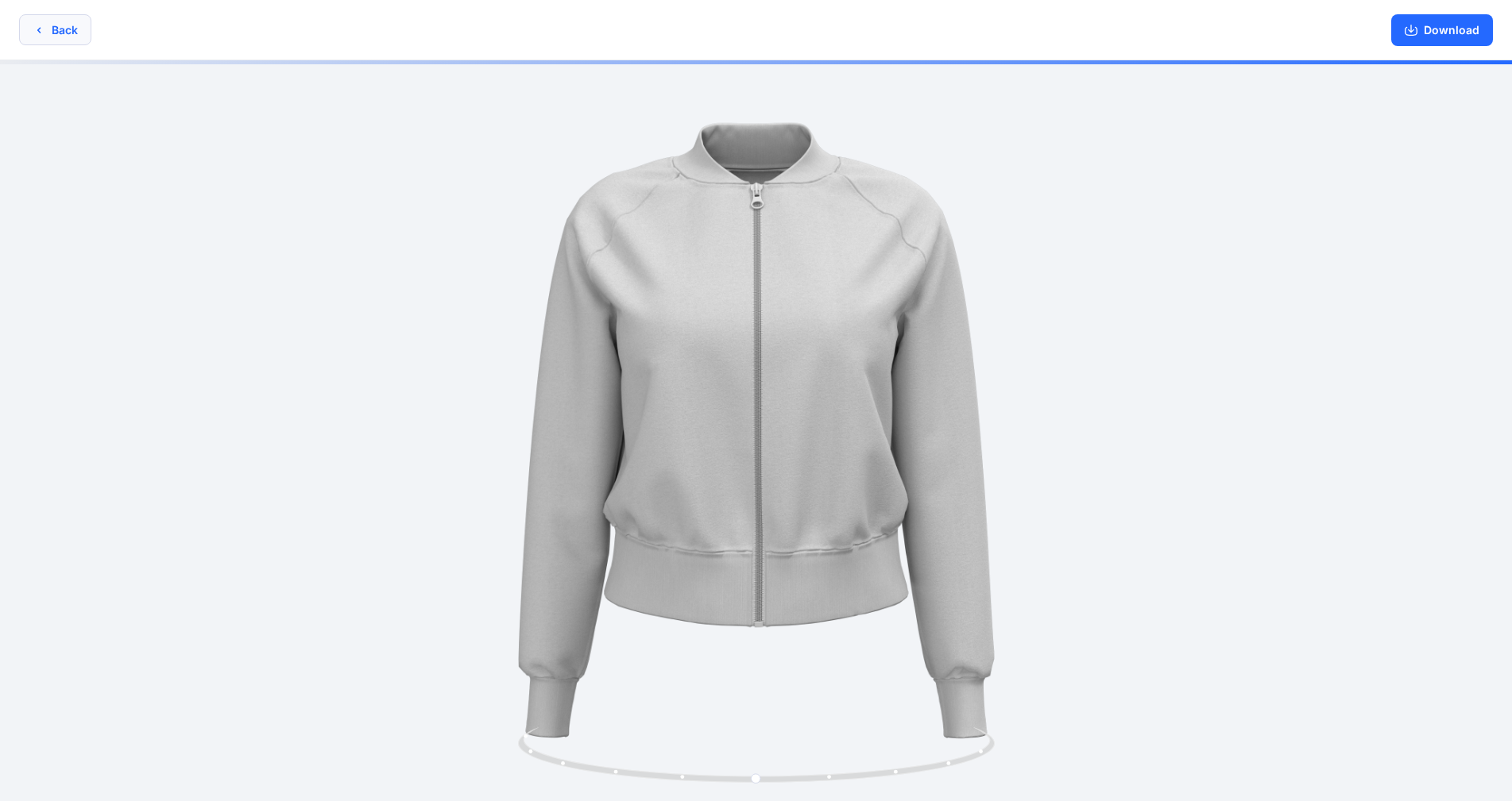
click at [47, 37] on button "Back" at bounding box center [55, 29] width 72 height 31
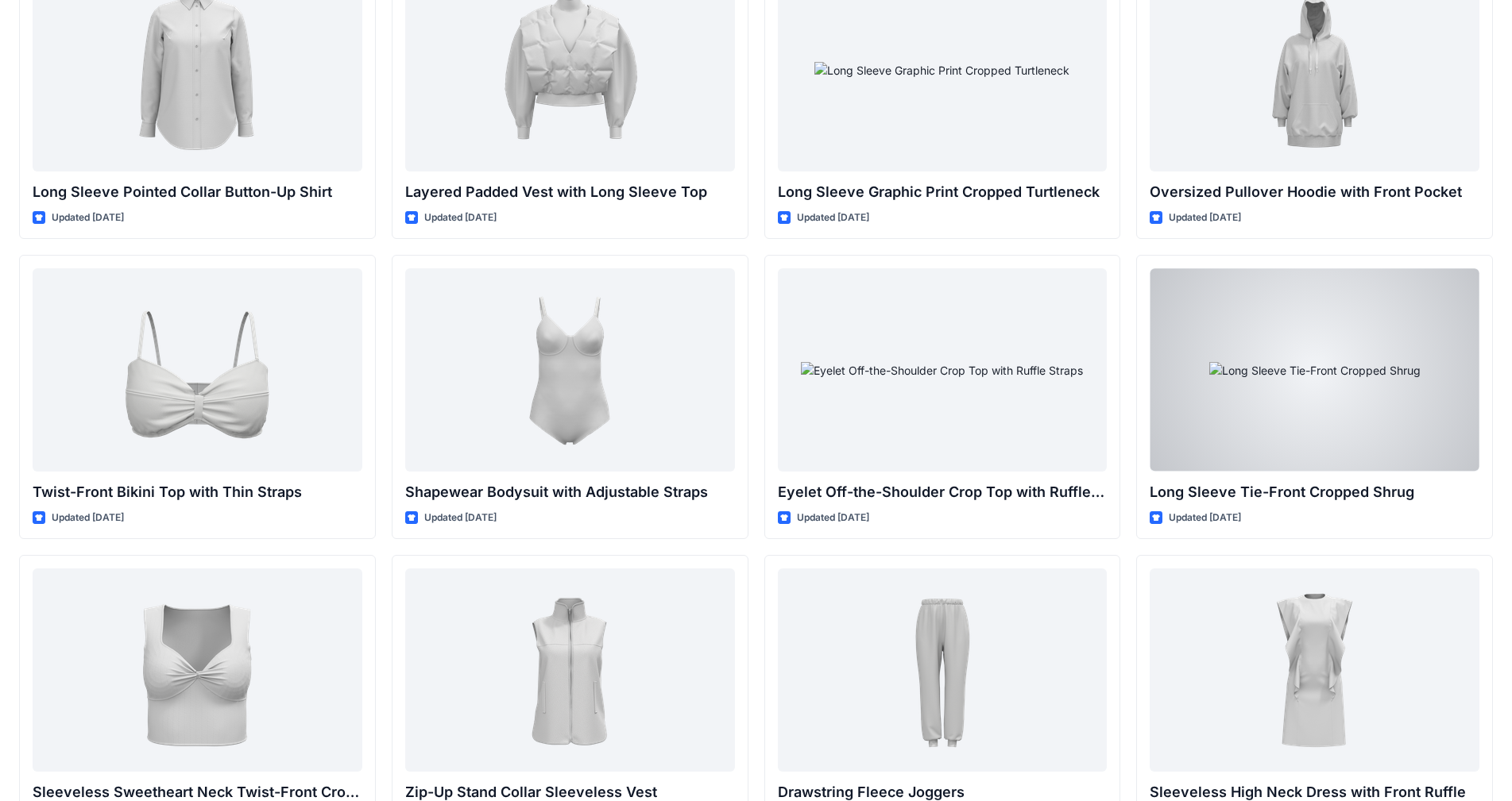
scroll to position [4077, 0]
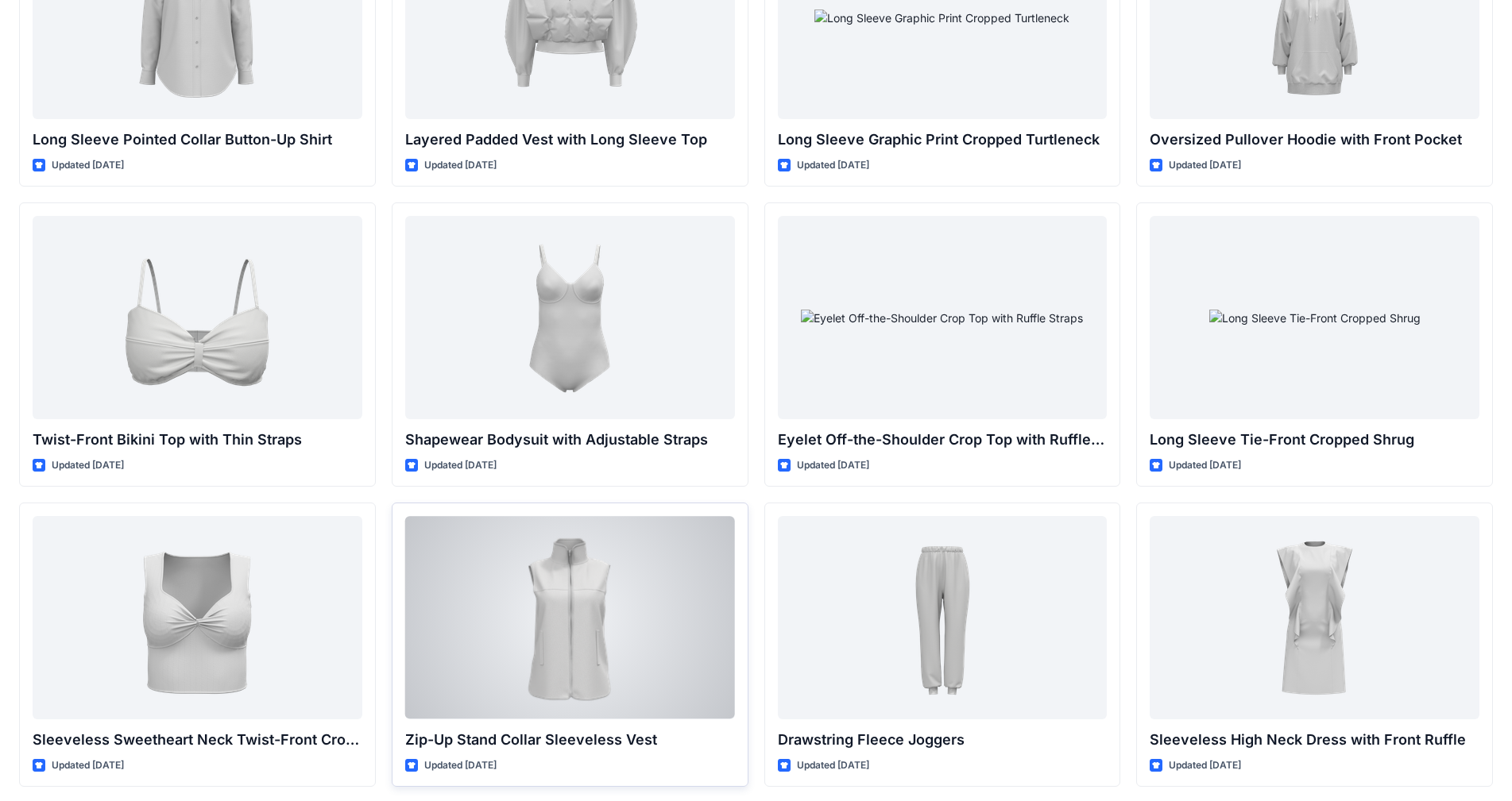
click at [547, 620] on div at bounding box center [569, 617] width 330 height 203
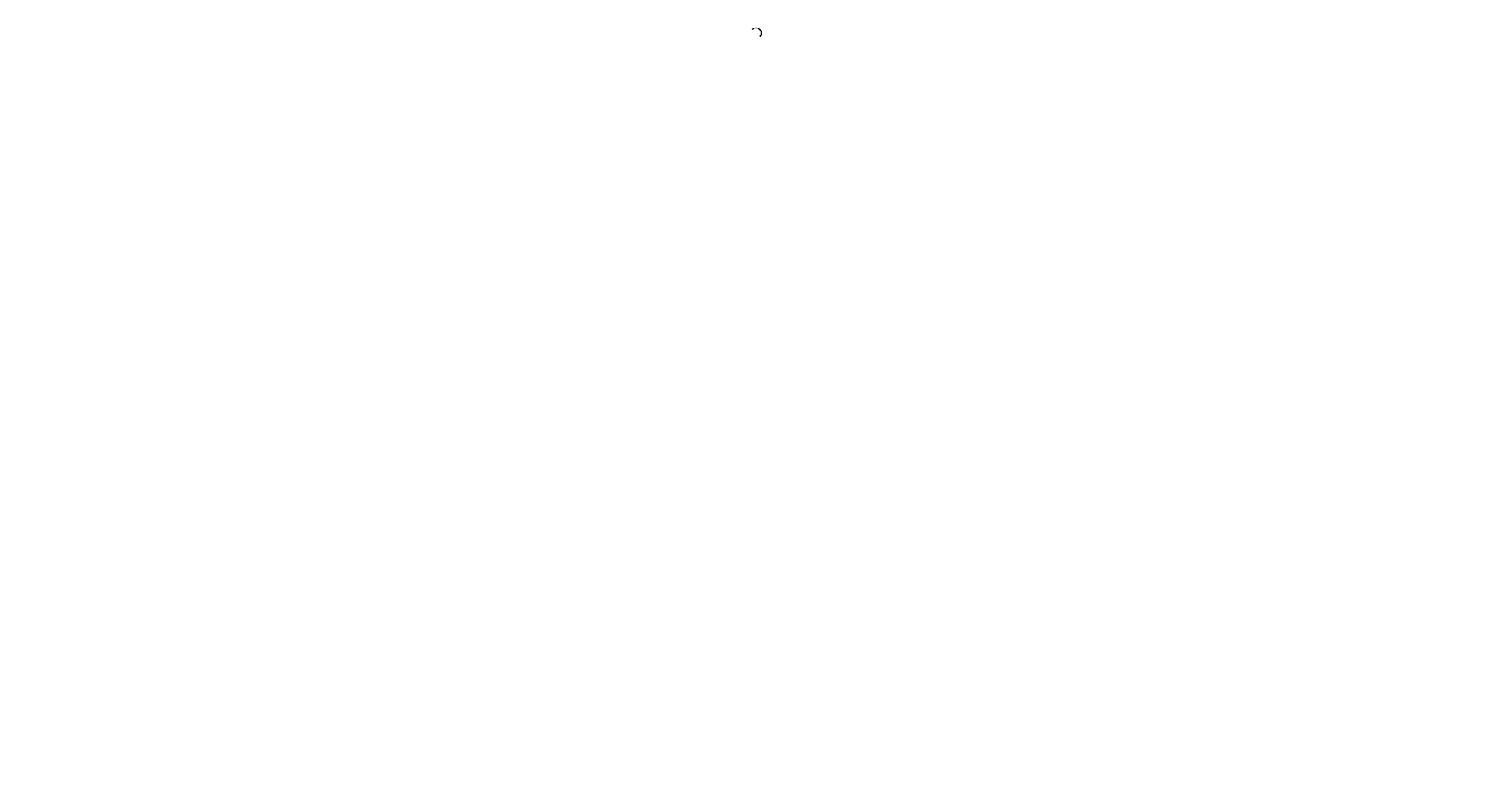
click at [542, 614] on div at bounding box center [756, 397] width 1512 height 794
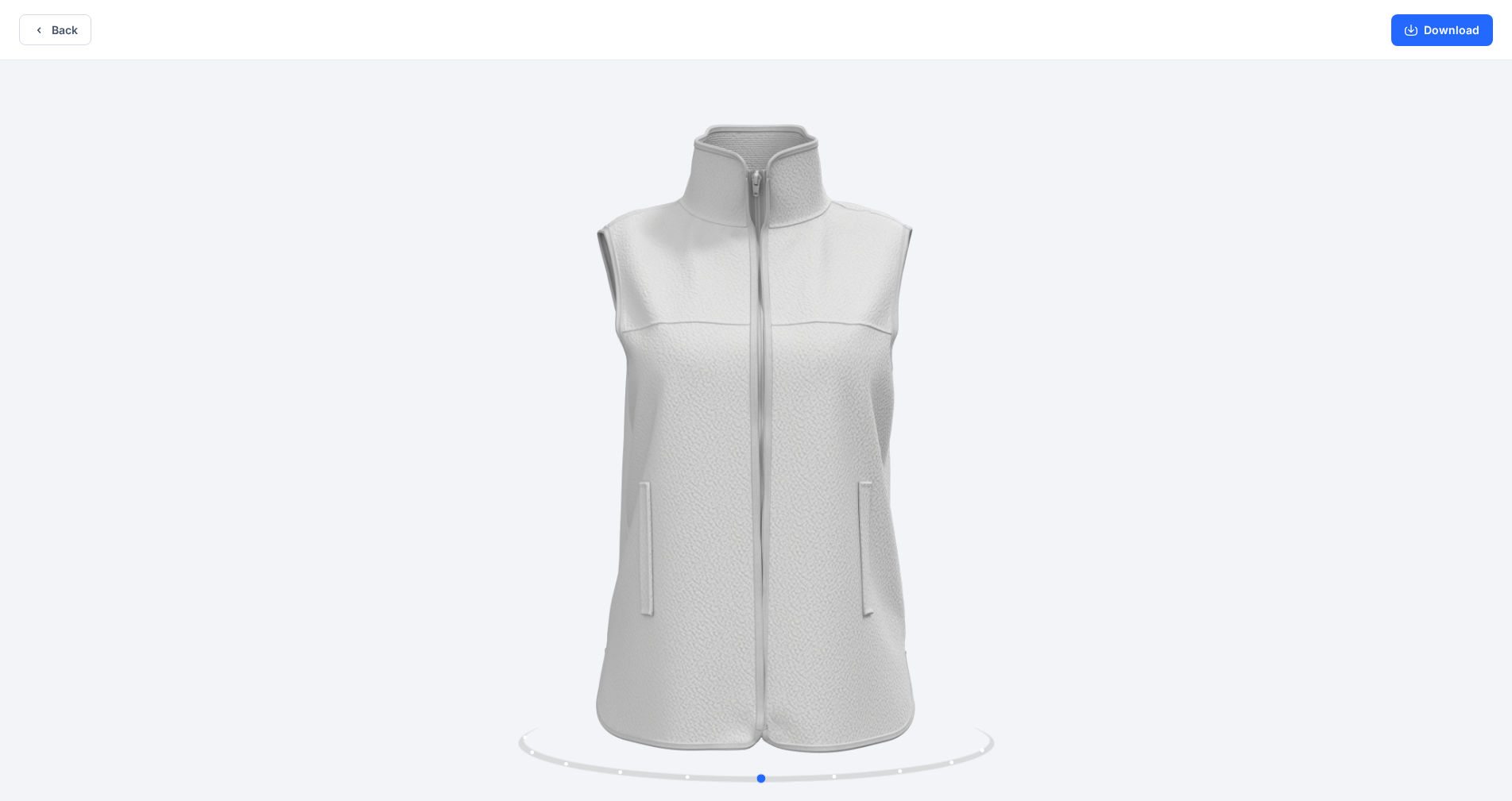
drag, startPoint x: 894, startPoint y: 557, endPoint x: 963, endPoint y: 570, distance: 70.2
click at [794, 570] on div at bounding box center [756, 432] width 1512 height 744
click at [29, 29] on button "Back" at bounding box center [55, 29] width 72 height 31
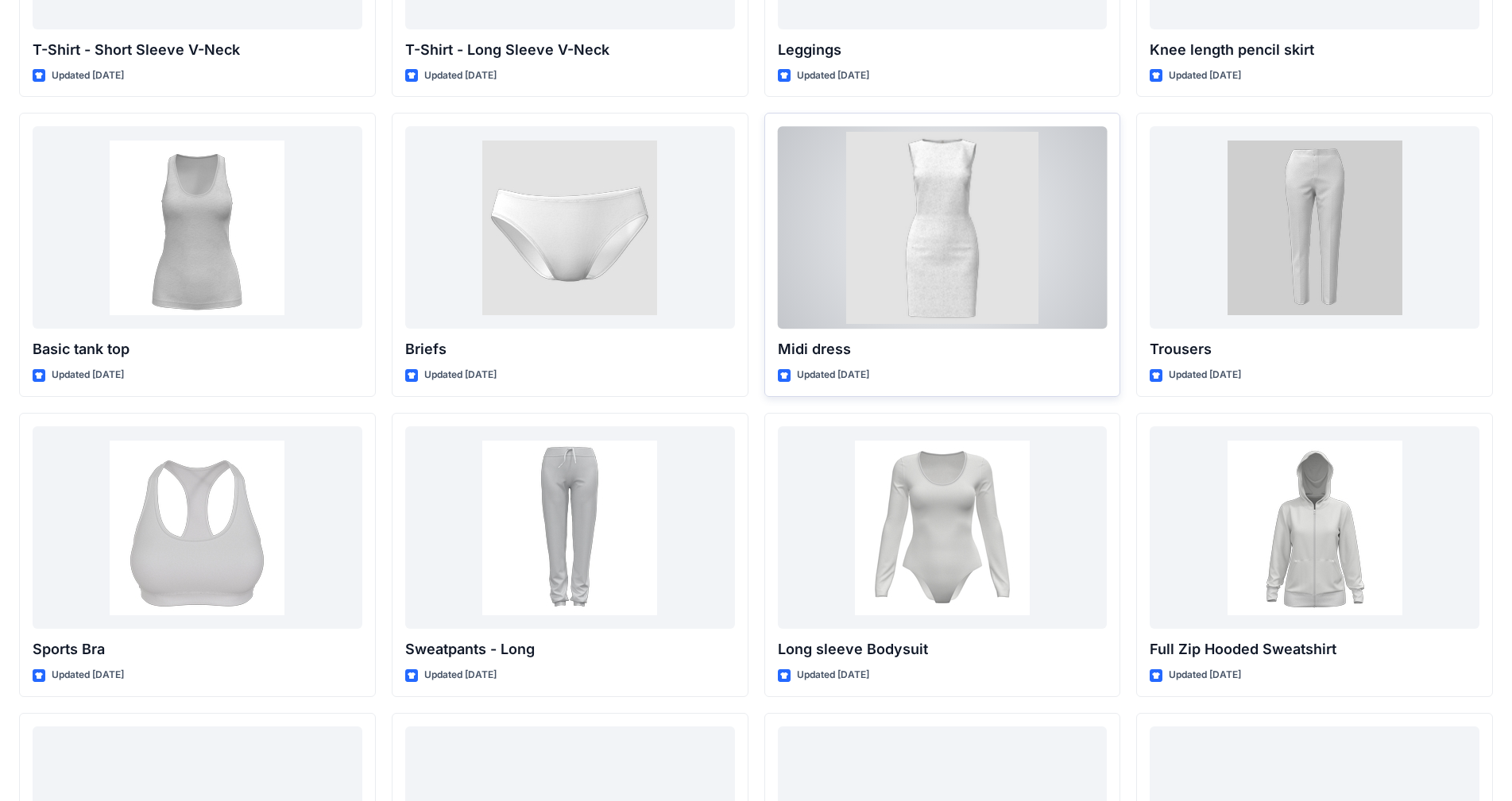
scroll to position [10856, 0]
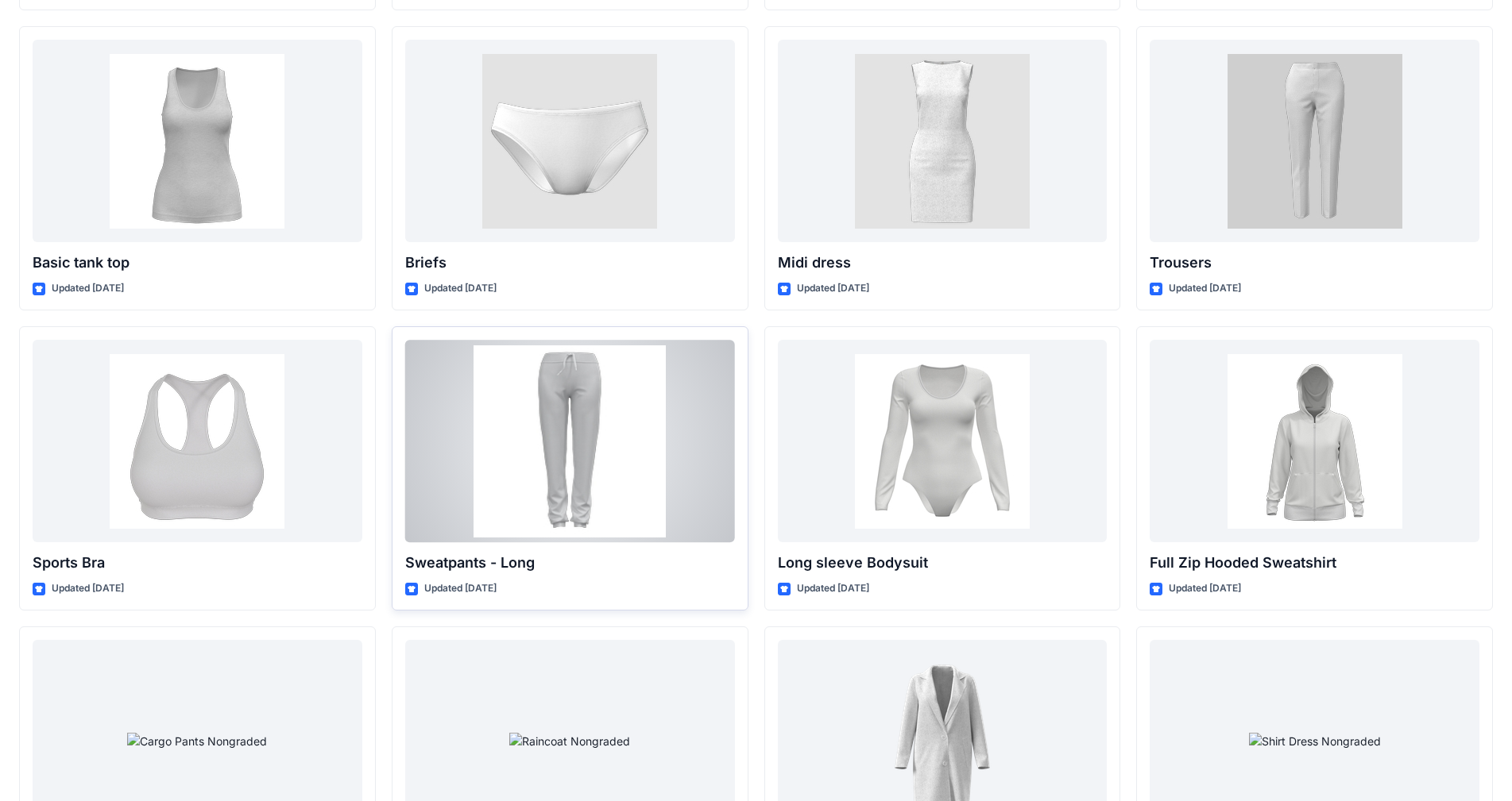
click at [595, 425] on div at bounding box center [569, 441] width 330 height 203
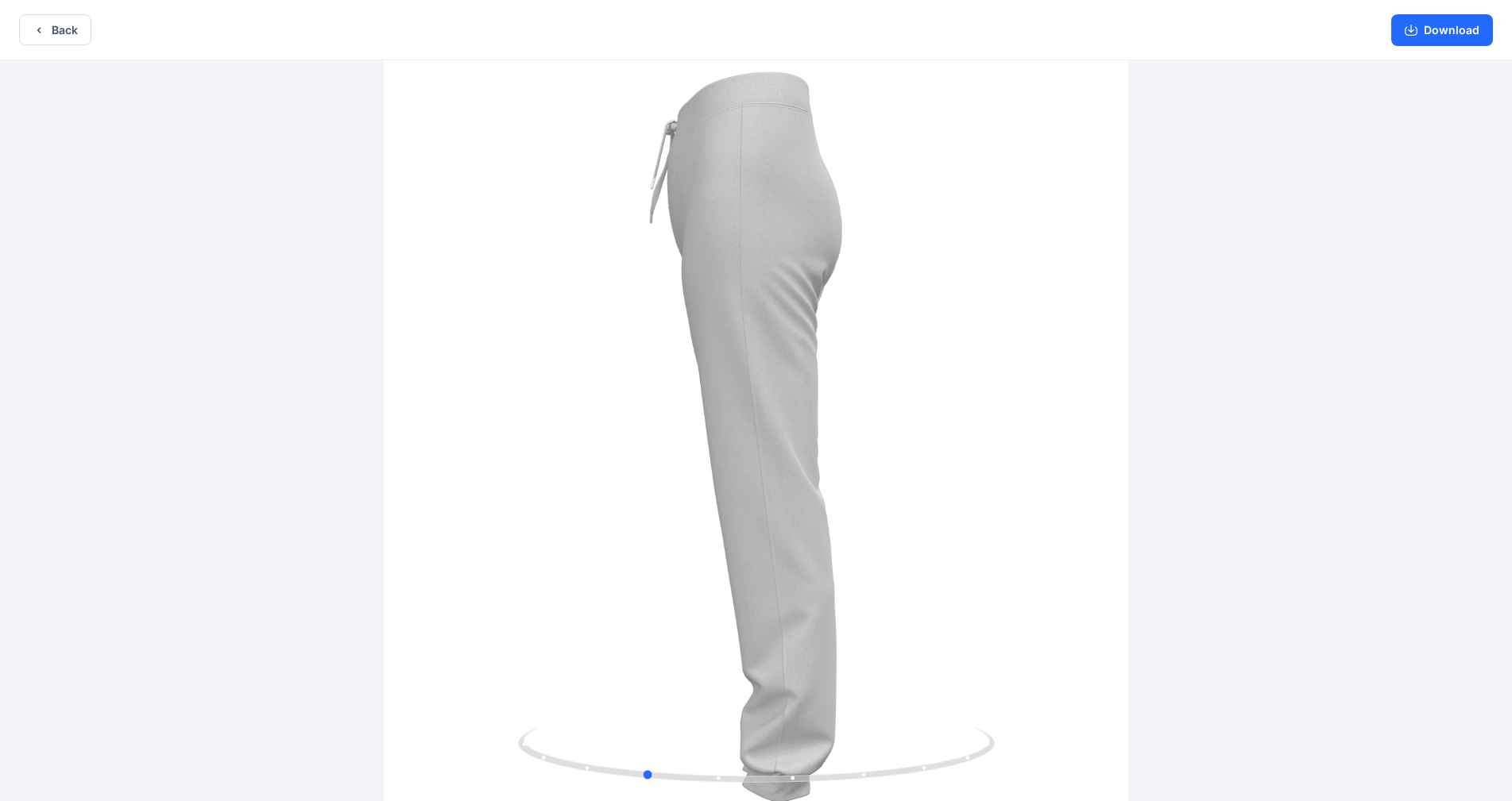
drag, startPoint x: 904, startPoint y: 371, endPoint x: 792, endPoint y: 379, distance: 112.3
click at [792, 379] on div at bounding box center [756, 432] width 1512 height 744
click at [66, 39] on button "Back" at bounding box center [55, 29] width 72 height 31
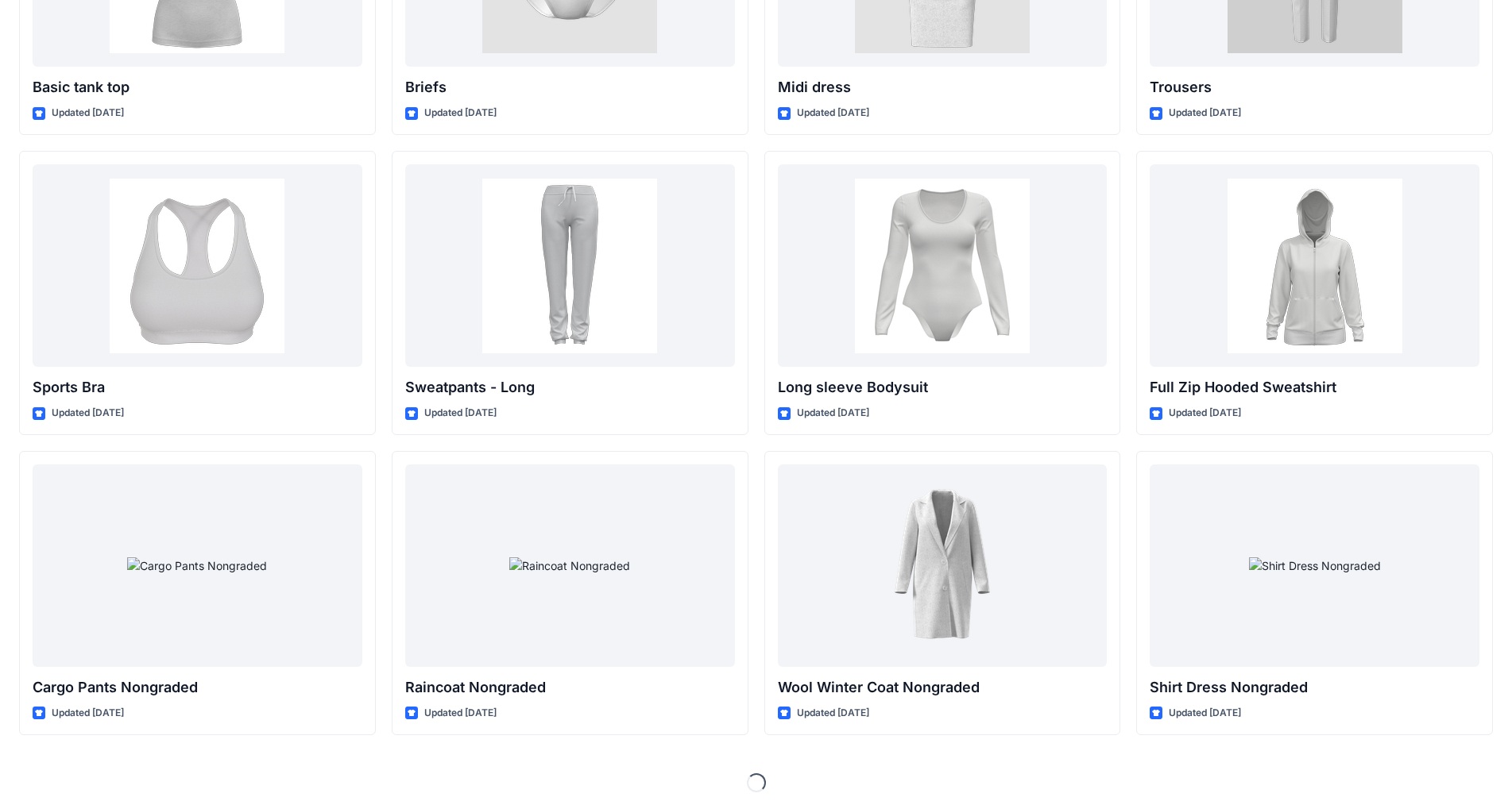
scroll to position [11041, 0]
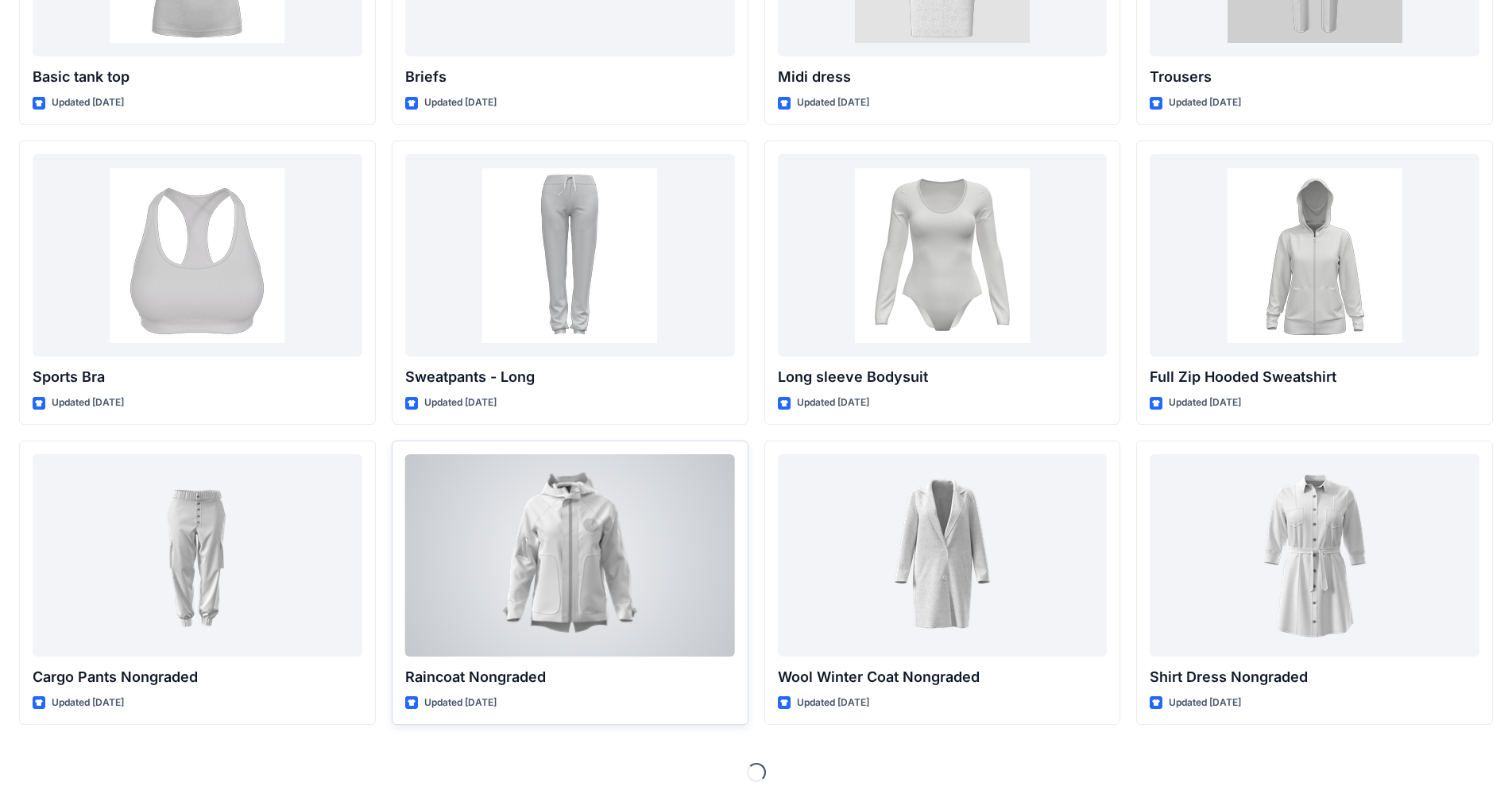
click at [525, 549] on div at bounding box center [569, 556] width 330 height 203
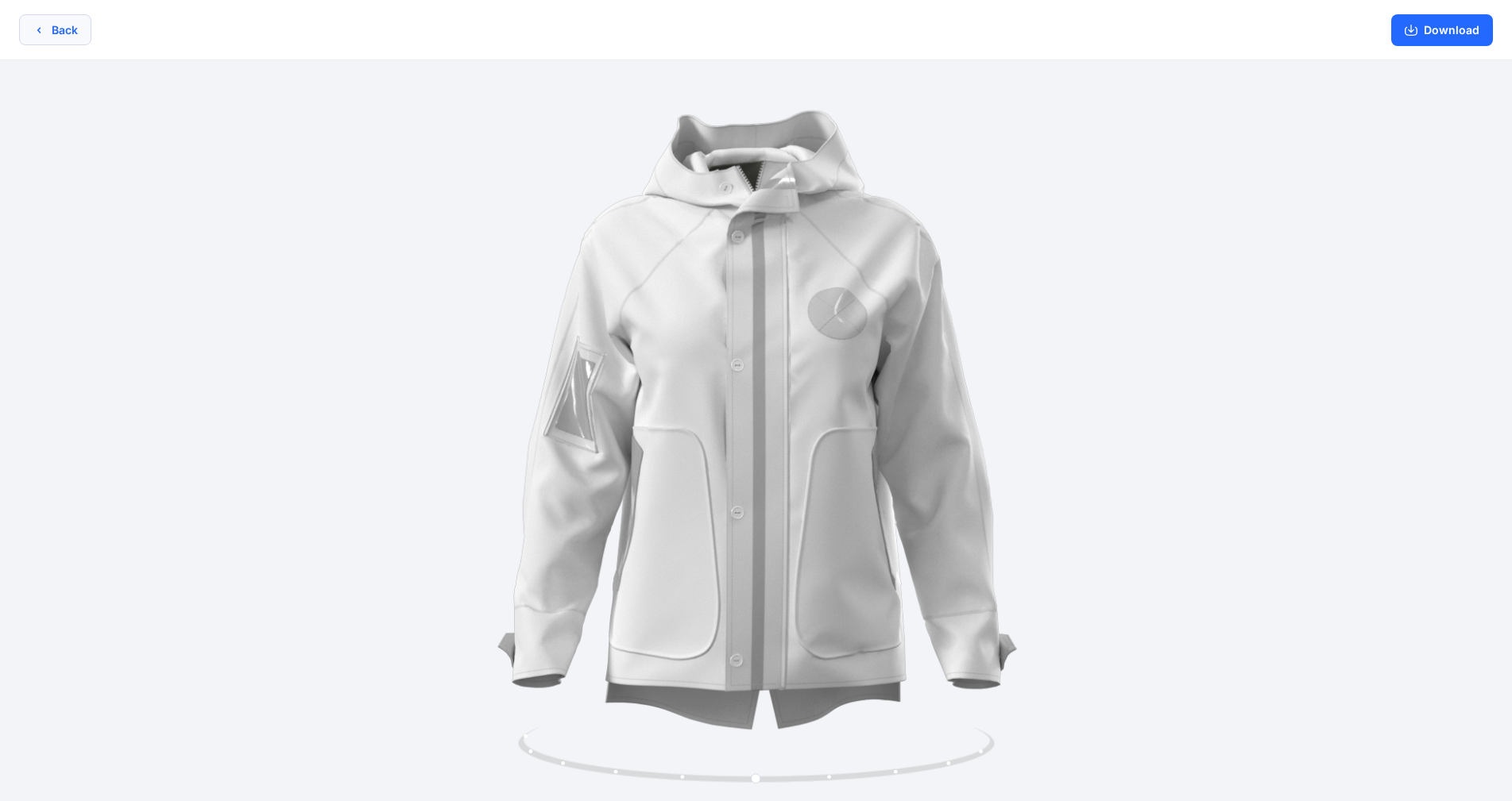
click at [41, 29] on icon "button" at bounding box center [38, 30] width 12 height 12
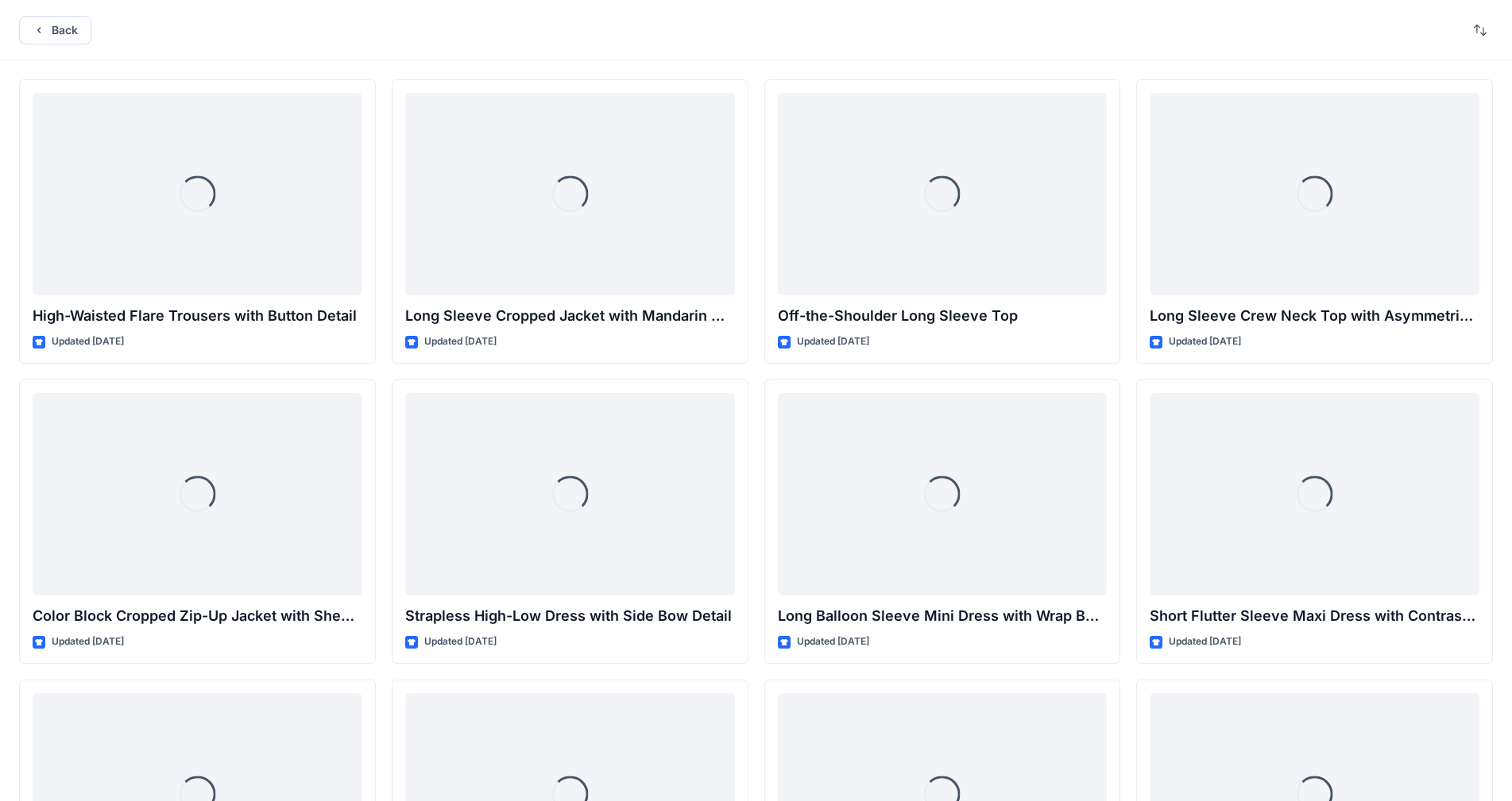
scroll to position [11041, 0]
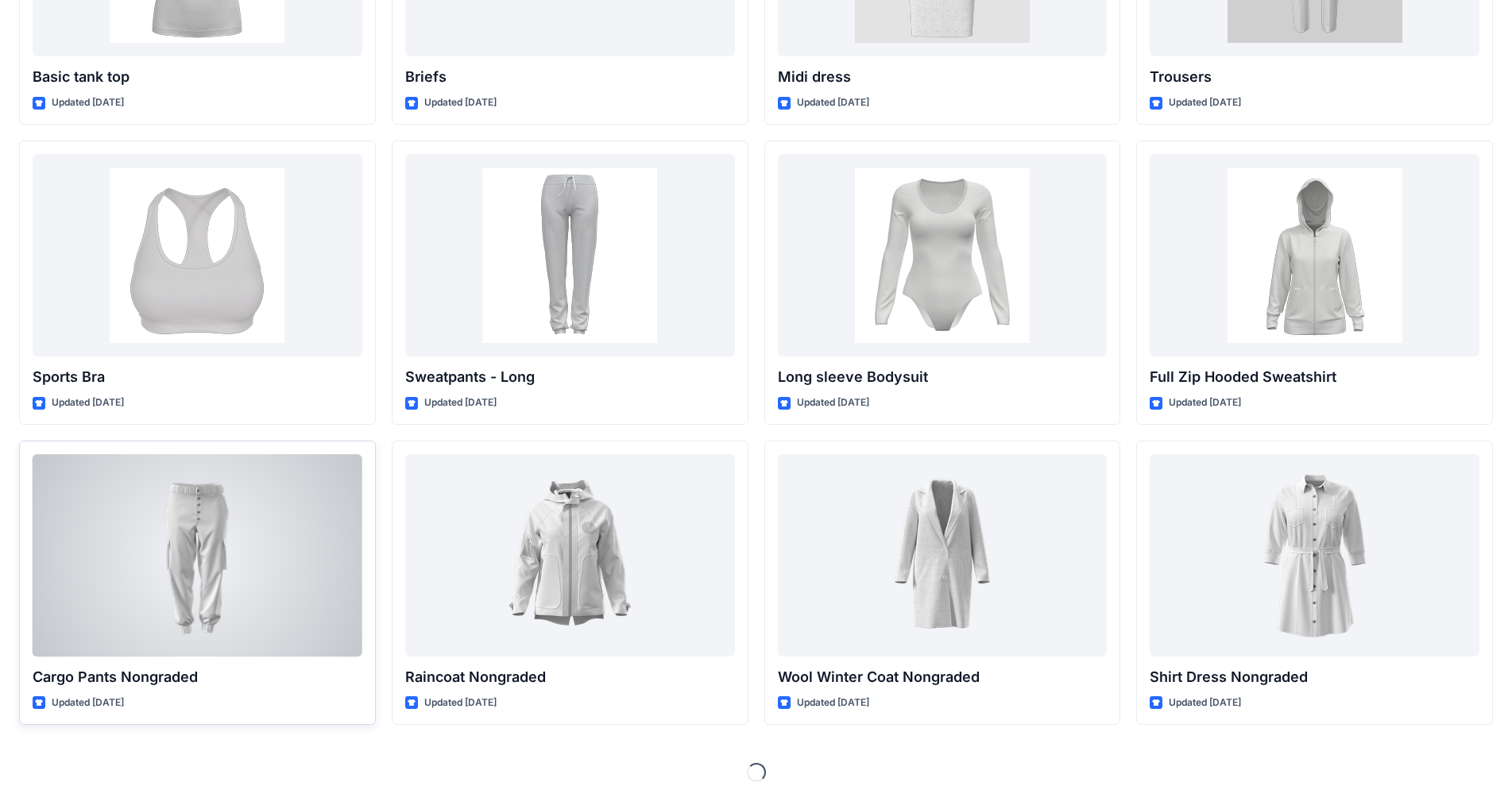
click at [228, 520] on div at bounding box center [197, 556] width 330 height 203
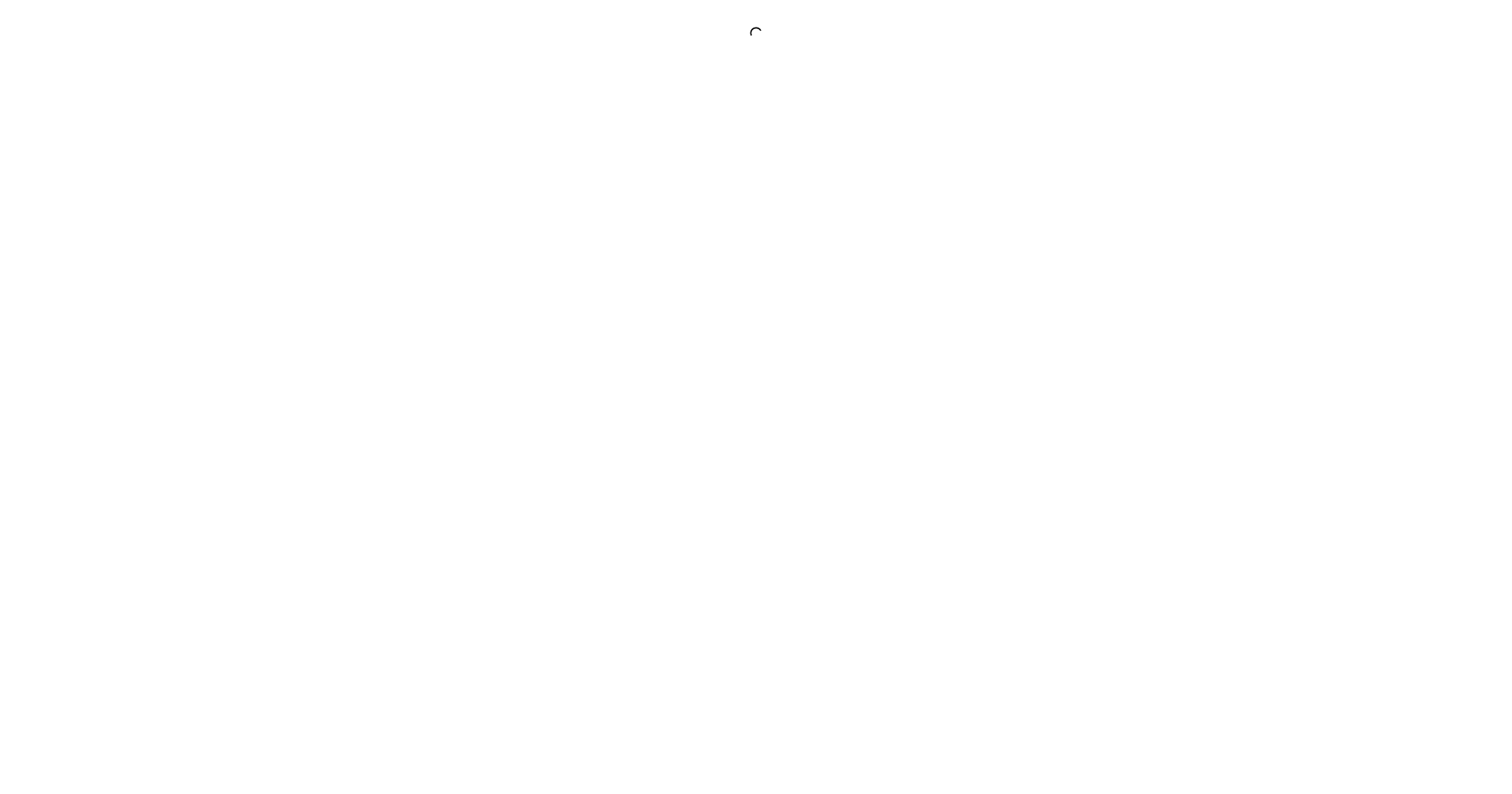
click at [226, 516] on div at bounding box center [756, 397] width 1512 height 794
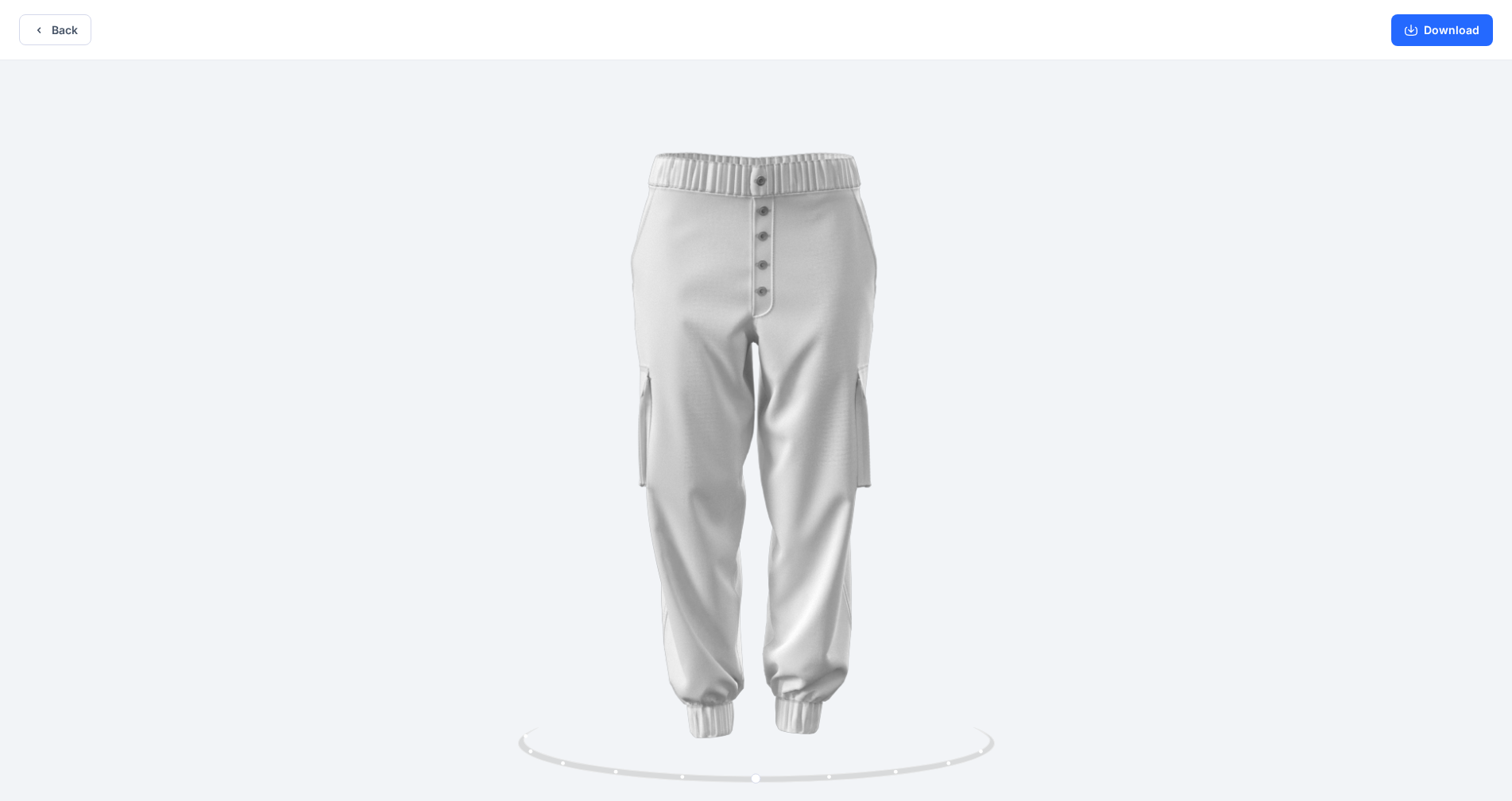
drag, startPoint x: 871, startPoint y: 356, endPoint x: 743, endPoint y: 367, distance: 128.5
click at [743, 367] on img at bounding box center [756, 434] width 747 height 747
drag, startPoint x: 1012, startPoint y: 405, endPoint x: 952, endPoint y: 528, distance: 136.9
click at [794, 505] on img at bounding box center [756, 434] width 747 height 747
drag, startPoint x: 882, startPoint y: 772, endPoint x: 446, endPoint y: 668, distance: 448.2
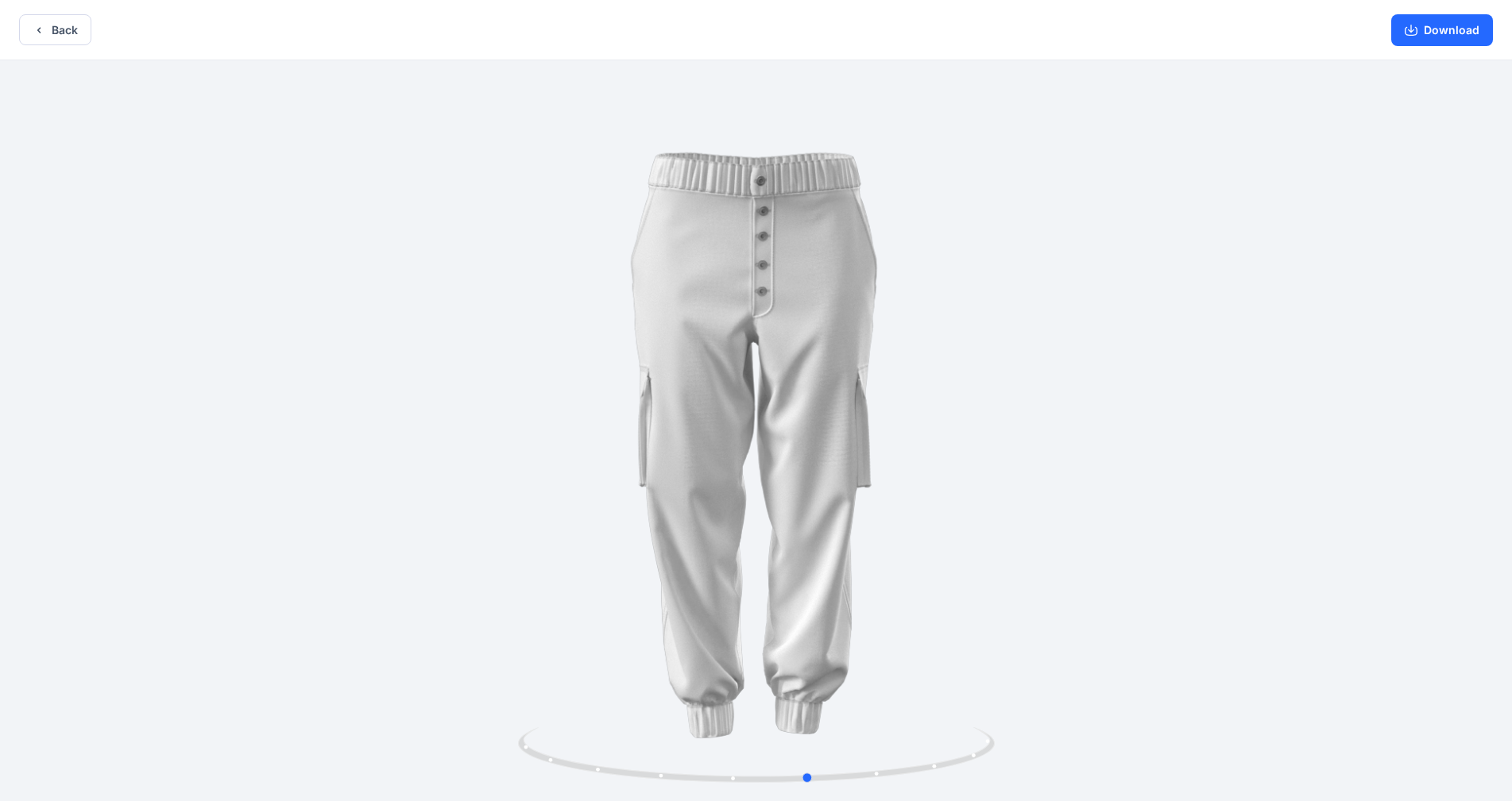
click at [457, 635] on div at bounding box center [756, 432] width 1512 height 744
click at [47, 25] on button "Back" at bounding box center [55, 29] width 72 height 31
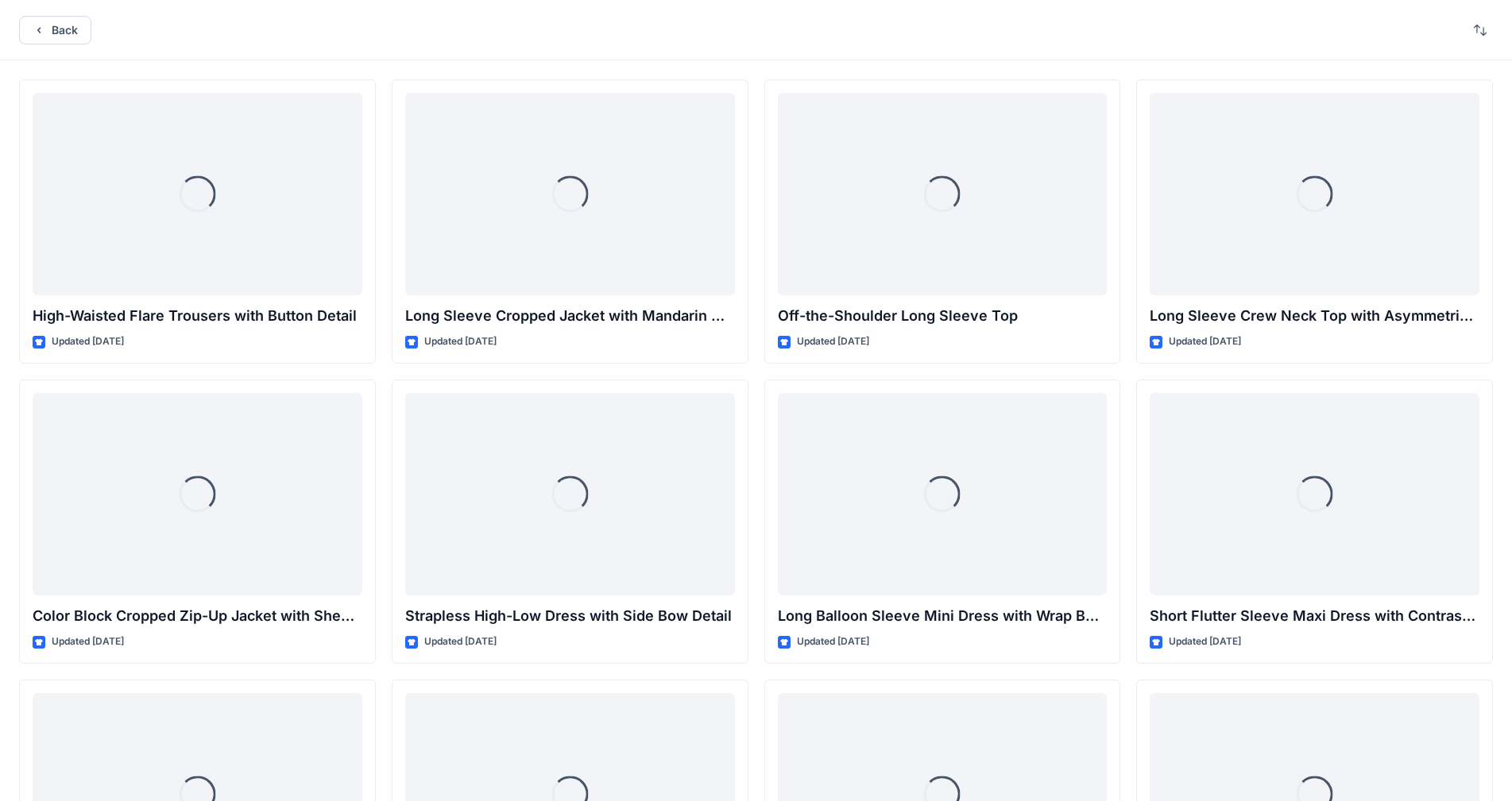
scroll to position [11041, 0]
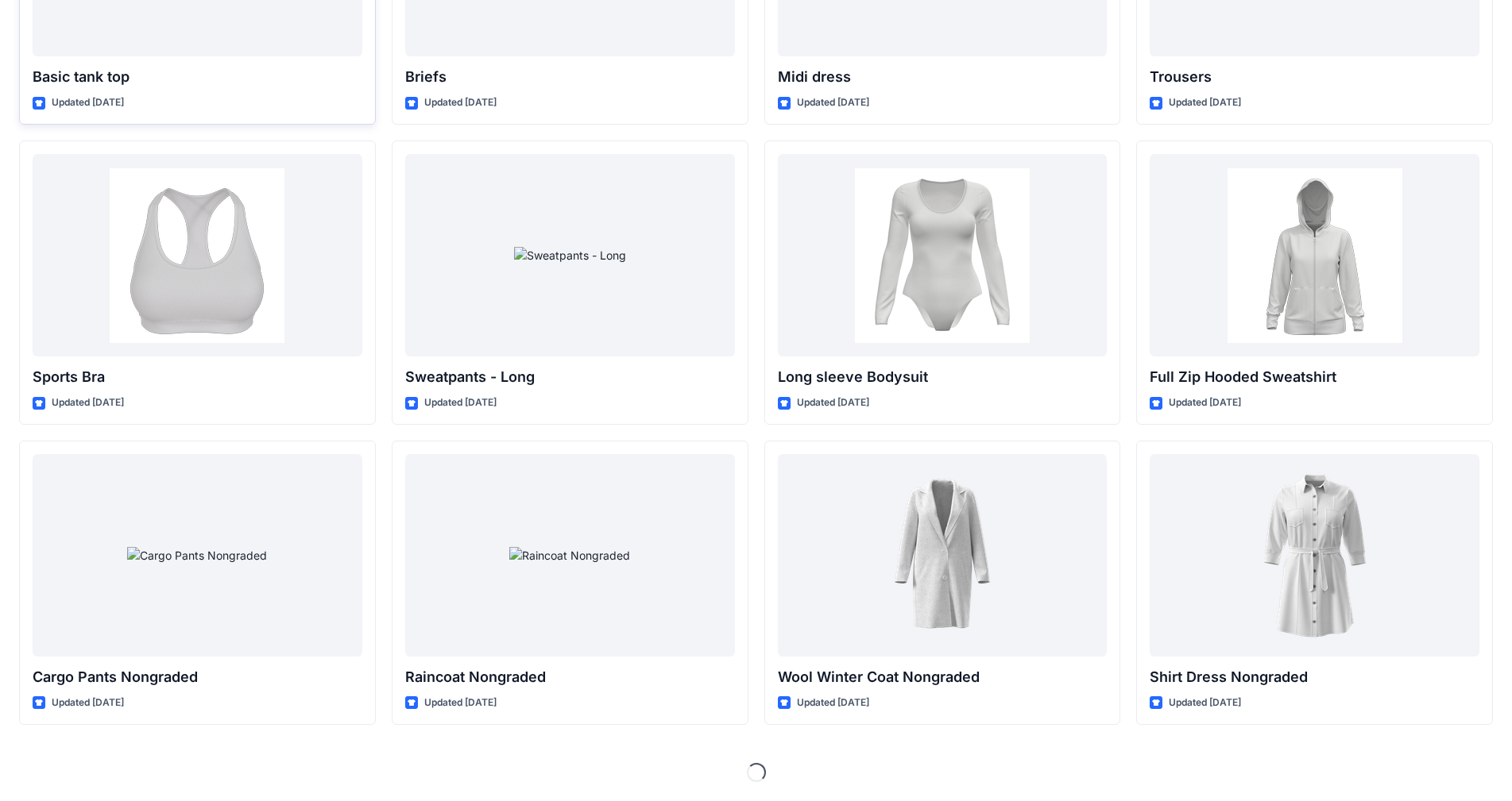
click at [794, 635] on div "Loading..." at bounding box center [756, 772] width 1474 height 19
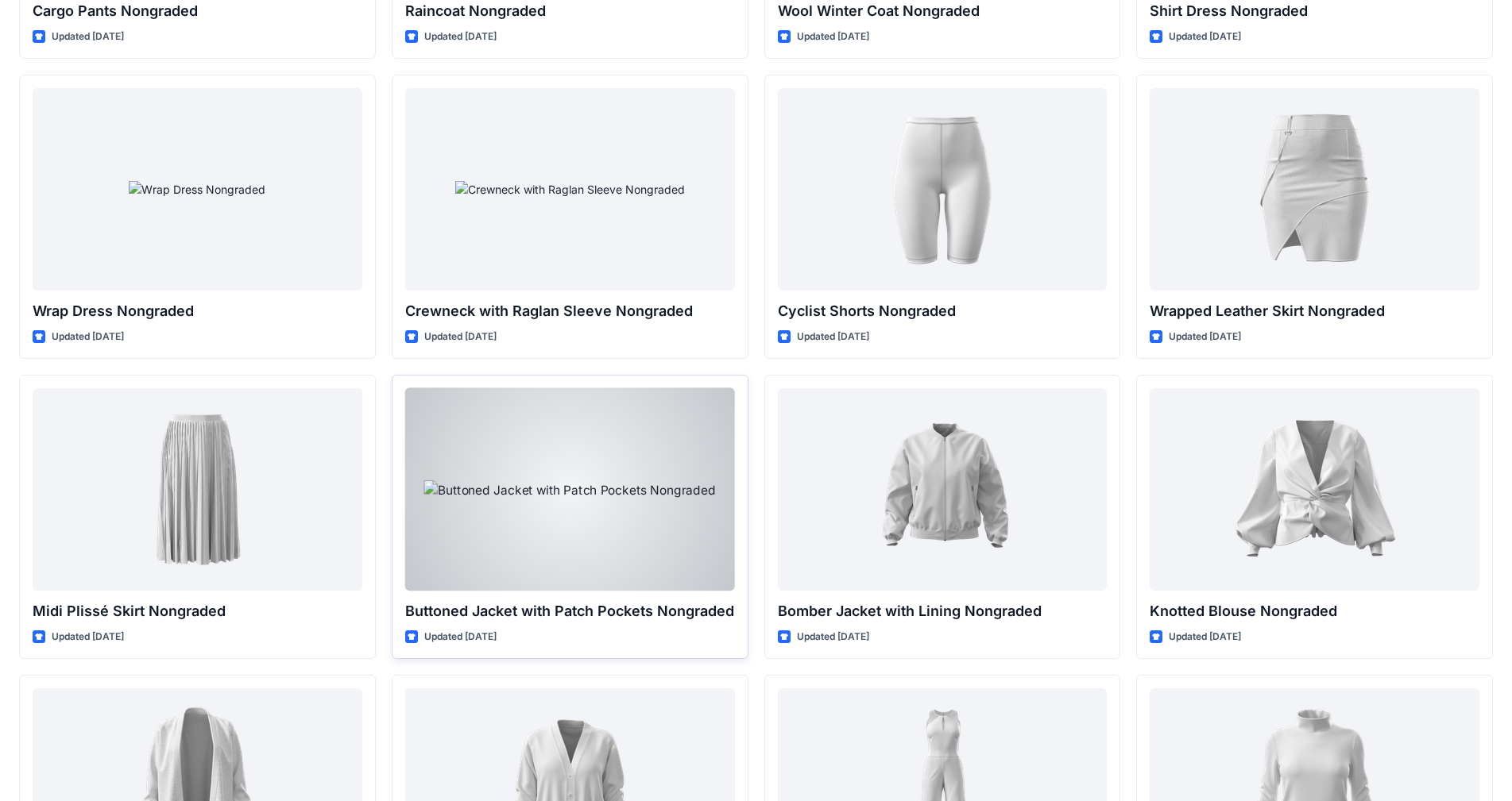
scroll to position [11756, 0]
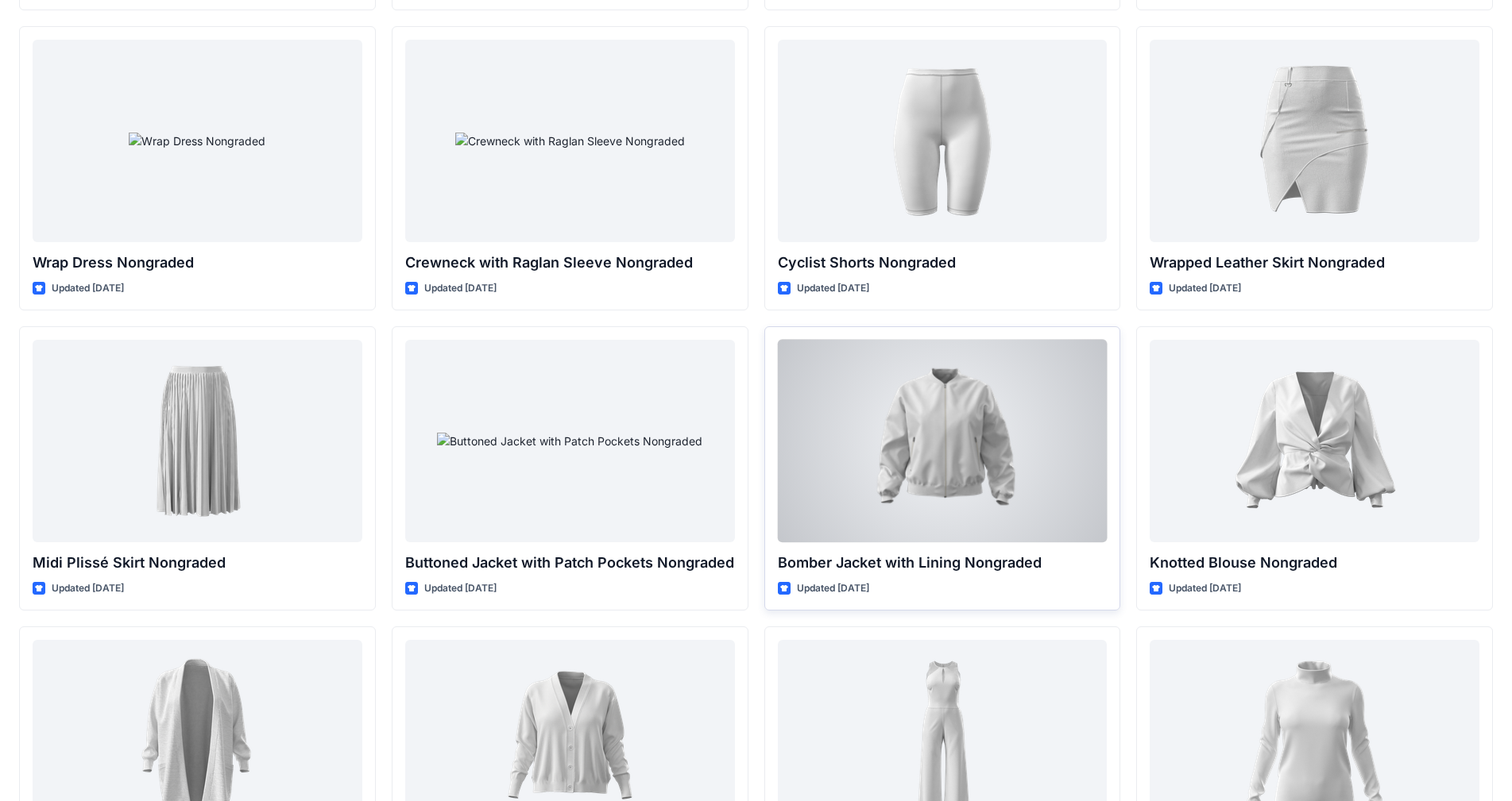
click at [794, 444] on div at bounding box center [943, 441] width 330 height 203
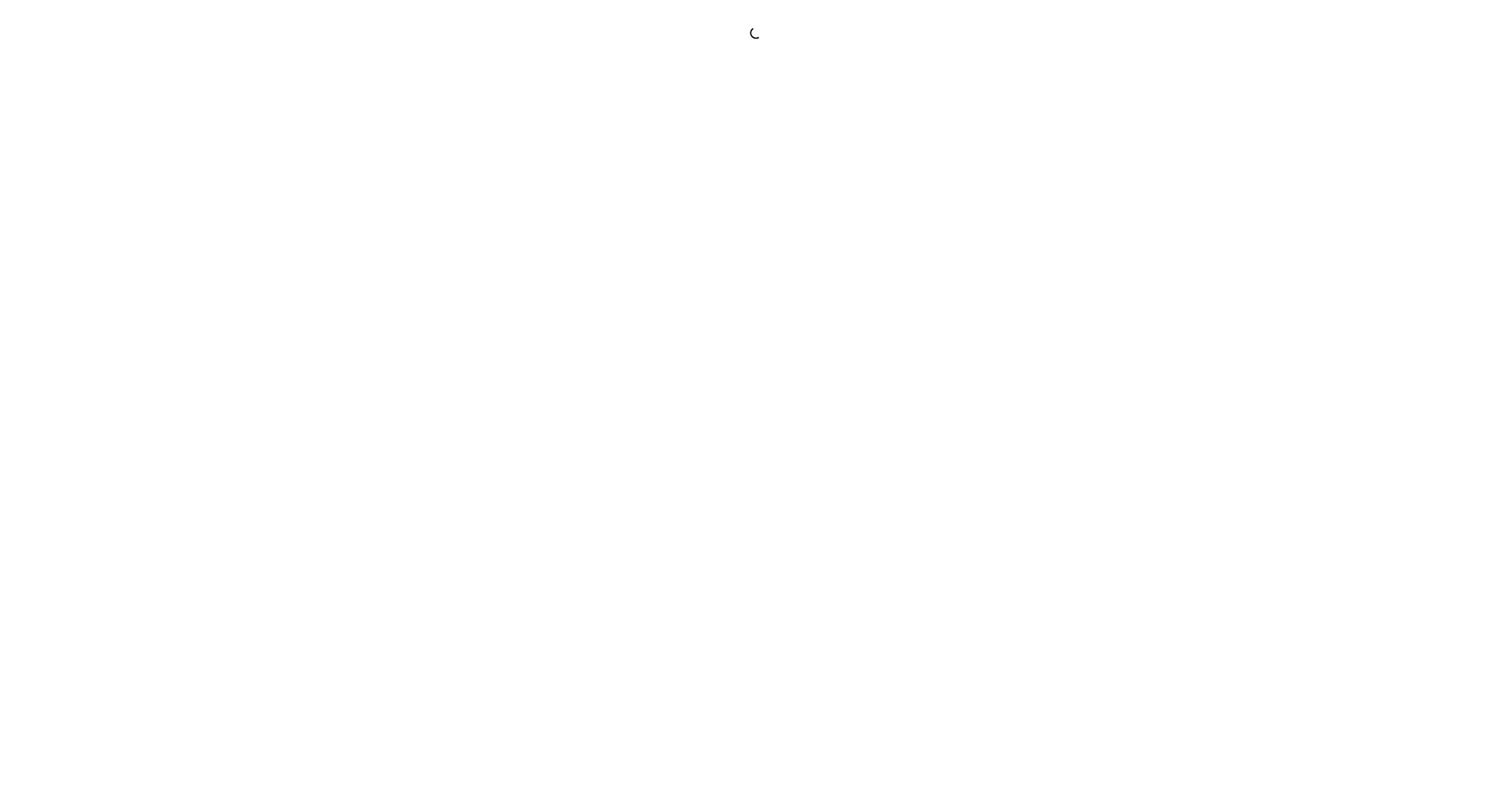
click at [787, 440] on div at bounding box center [756, 397] width 1512 height 794
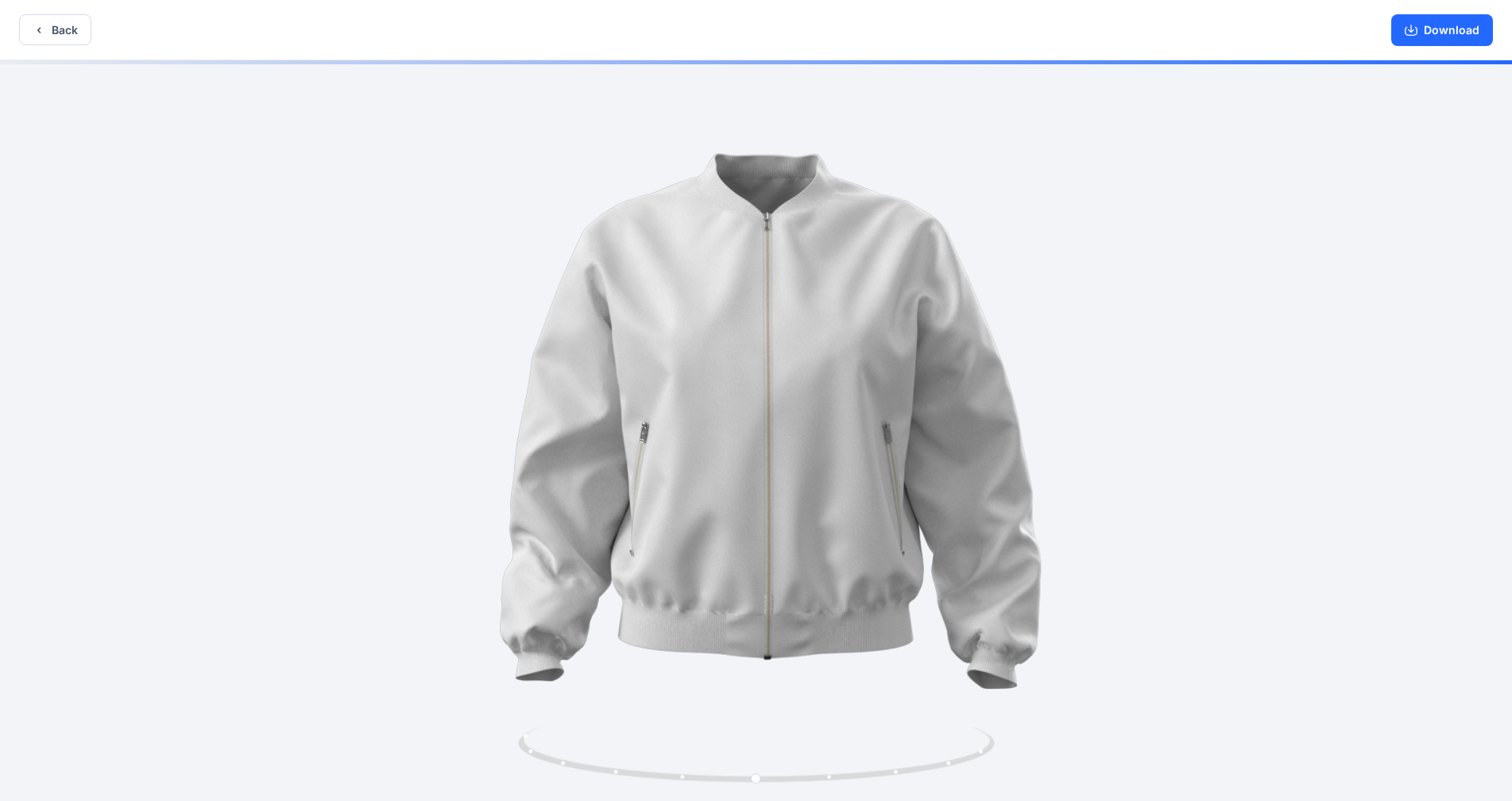
click at [391, 441] on img at bounding box center [756, 437] width 753 height 753
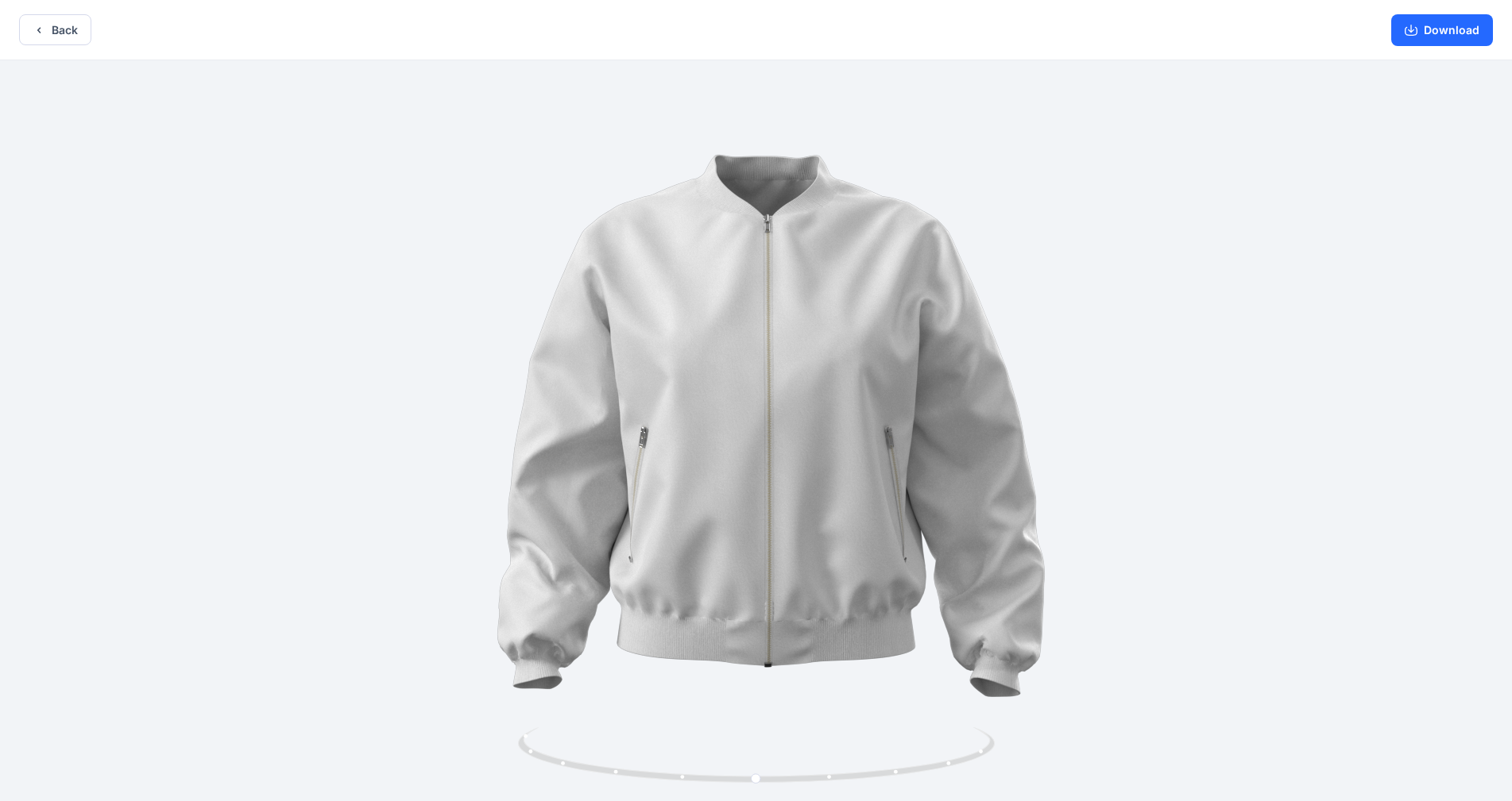
drag, startPoint x: 465, startPoint y: 446, endPoint x: 387, endPoint y: 448, distance: 78.0
click at [387, 448] on img at bounding box center [756, 441] width 762 height 762
drag, startPoint x: 697, startPoint y: 775, endPoint x: 678, endPoint y: 769, distance: 19.9
click at [678, 635] on icon at bounding box center [758, 757] width 480 height 60
click at [41, 26] on icon "button" at bounding box center [38, 30] width 12 height 12
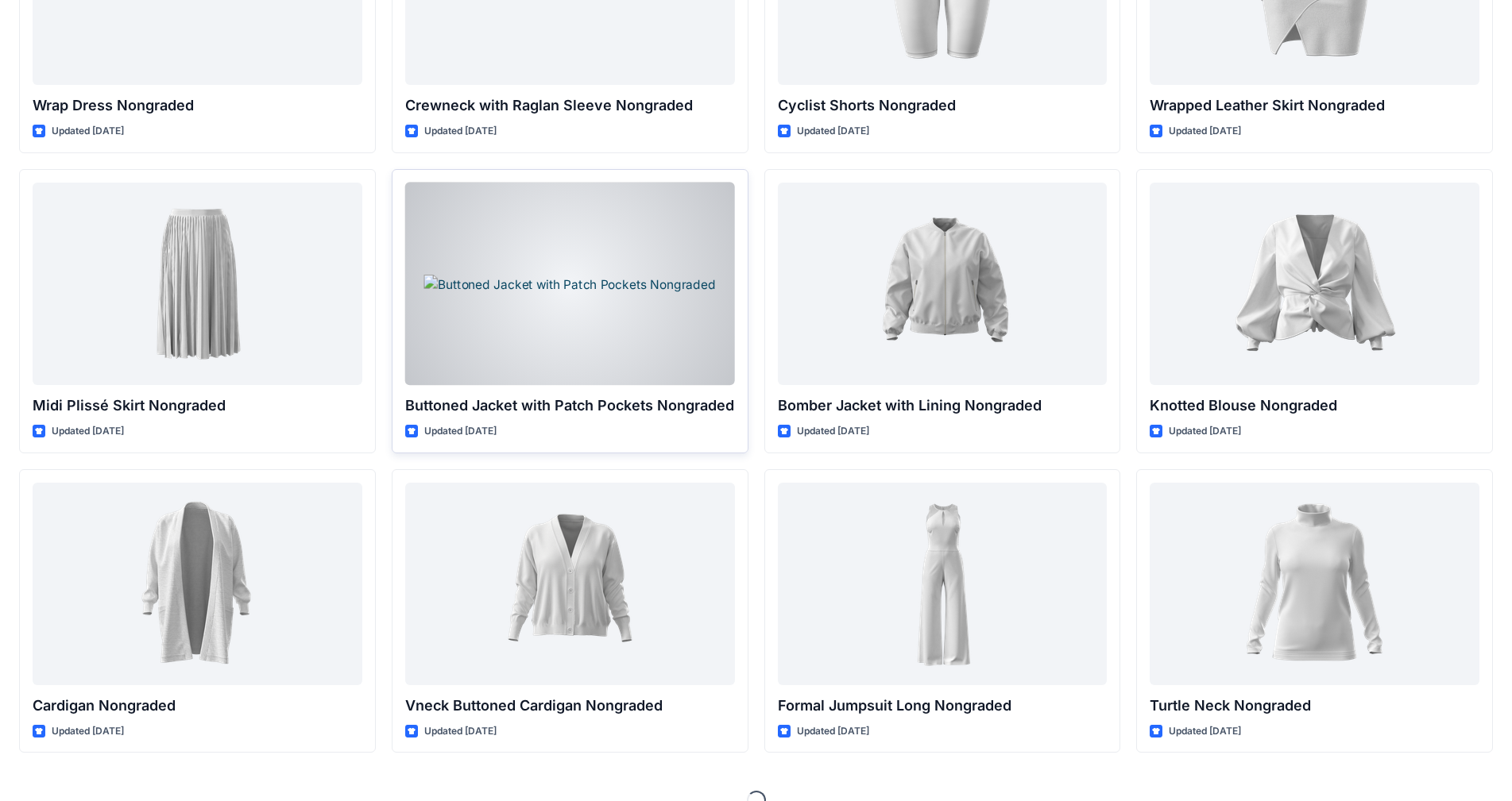
scroll to position [11941, 0]
